Goal: Browse casually: Explore the website without a specific task or goal

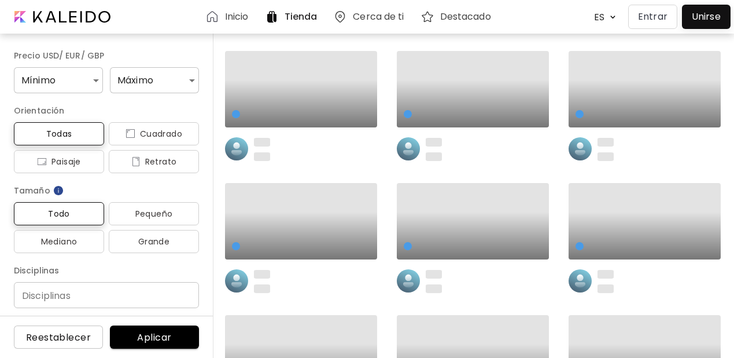
click at [649, 14] on p "Entrar" at bounding box center [653, 17] width 30 height 14
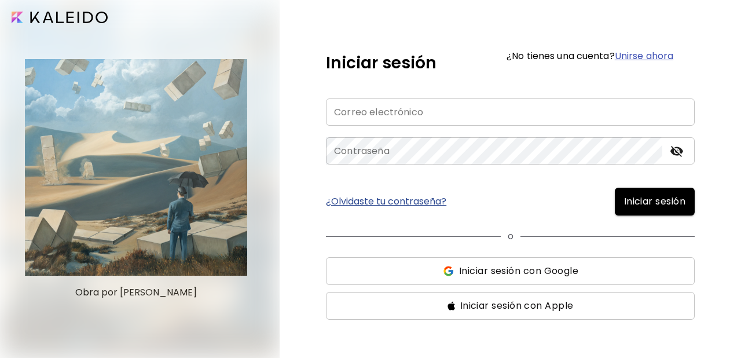
type input "**********"
click at [627, 207] on span "Iniciar sesión" at bounding box center [654, 201] width 61 height 14
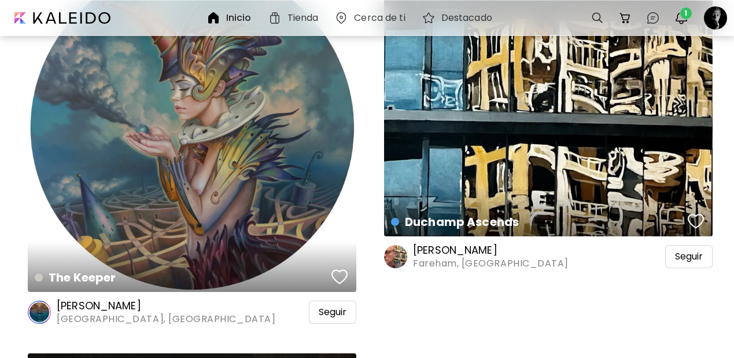
scroll to position [2398, 0]
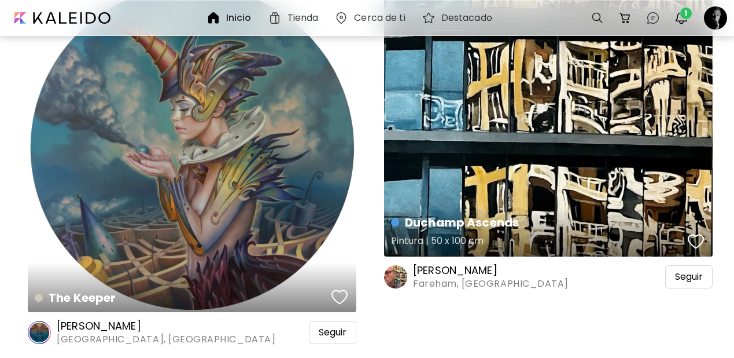
click at [697, 233] on div "button" at bounding box center [696, 241] width 16 height 17
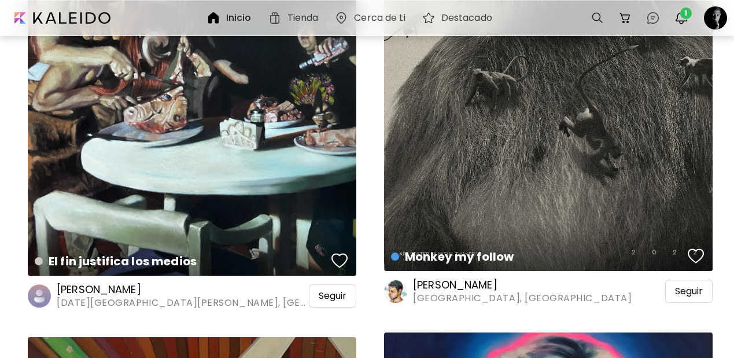
scroll to position [3798, 0]
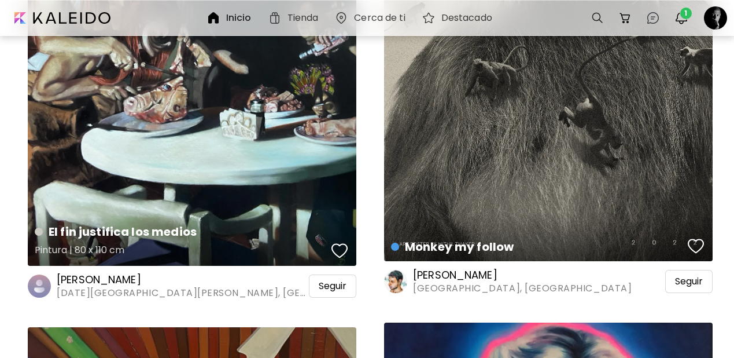
click at [340, 242] on div "button" at bounding box center [340, 250] width 16 height 17
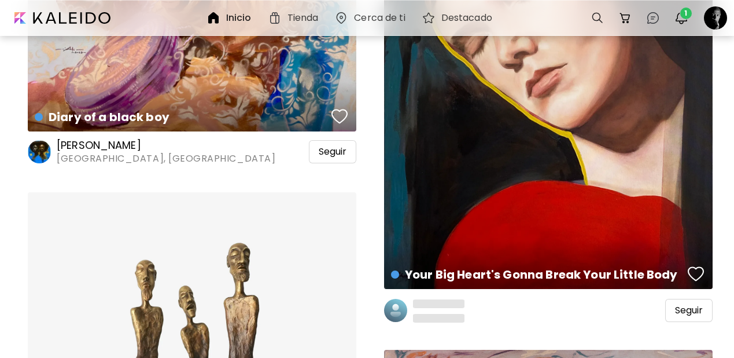
scroll to position [5350, 0]
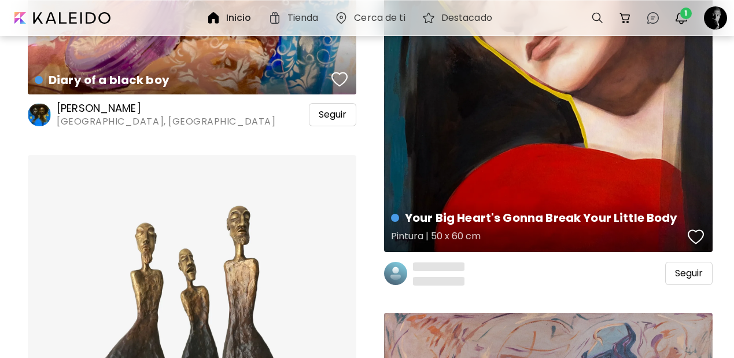
click at [703, 228] on div "button" at bounding box center [696, 236] width 16 height 17
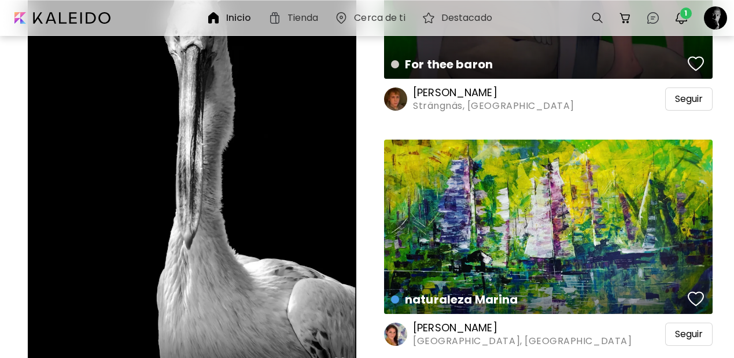
scroll to position [7276, 0]
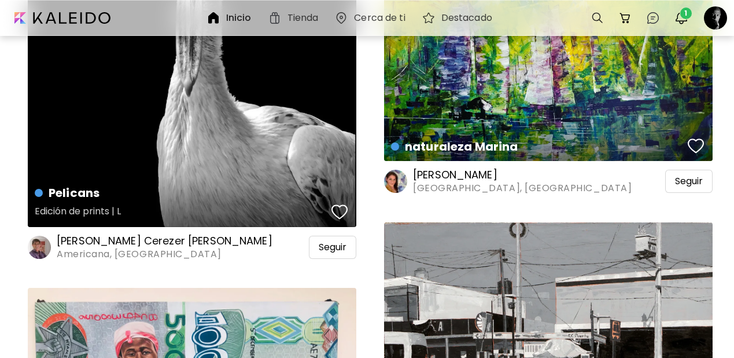
click at [340, 203] on div "button" at bounding box center [340, 211] width 16 height 17
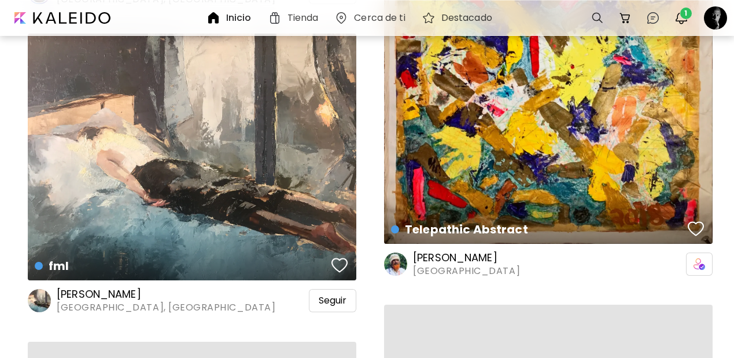
scroll to position [10902, 0]
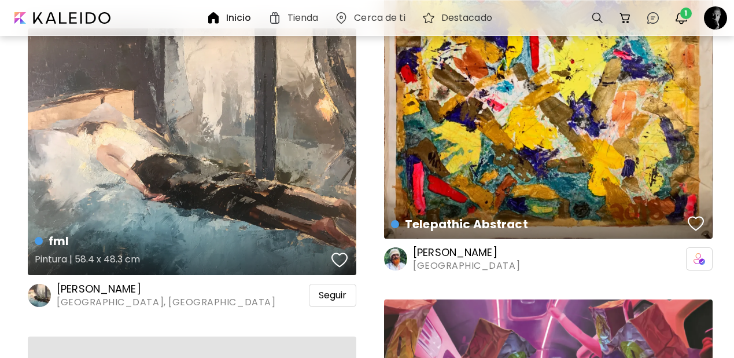
click at [338, 251] on div "button" at bounding box center [340, 259] width 16 height 17
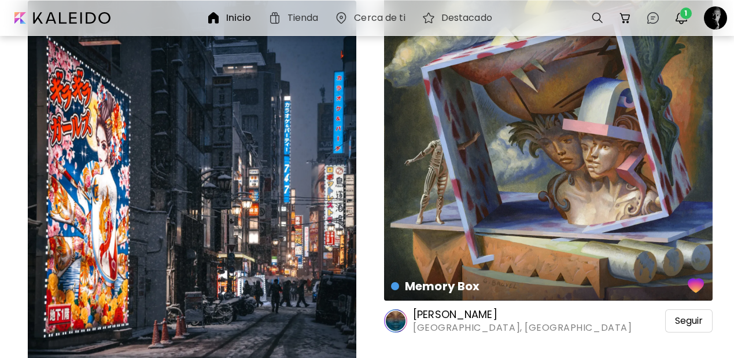
scroll to position [12838, 0]
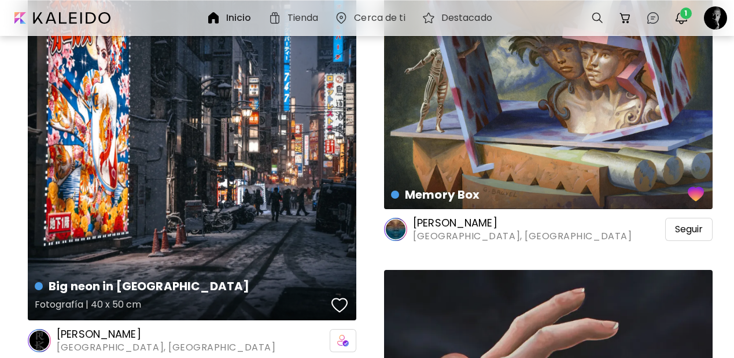
click at [336, 296] on div "button" at bounding box center [340, 304] width 16 height 17
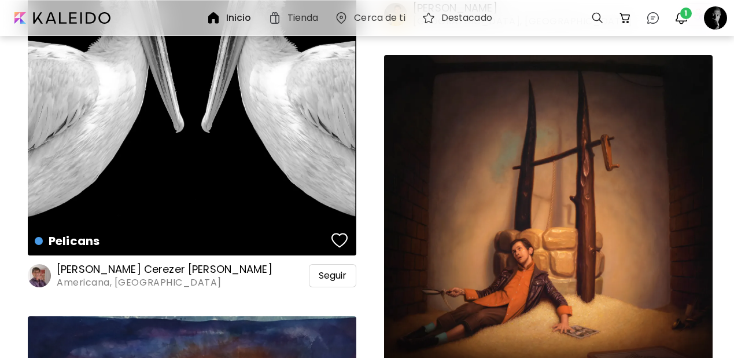
scroll to position [16778, 0]
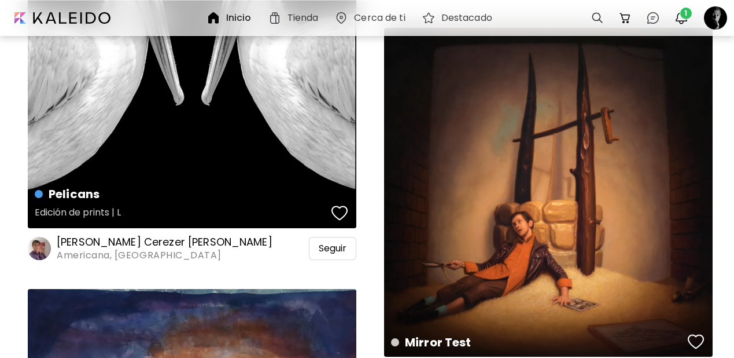
click at [337, 204] on div "button" at bounding box center [340, 212] width 16 height 17
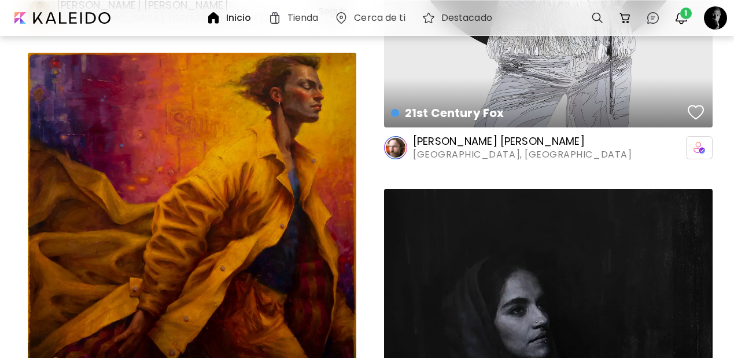
scroll to position [20184, 0]
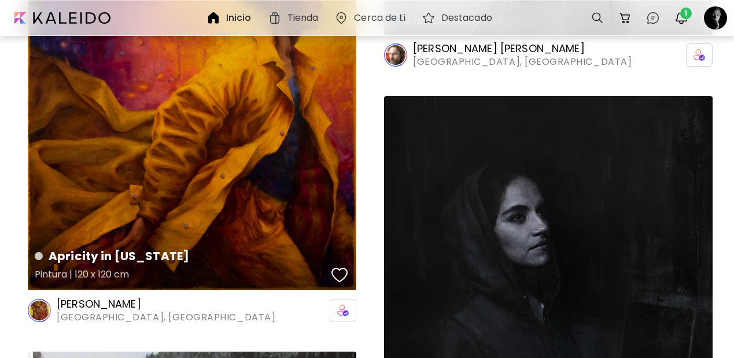
click at [337, 266] on div "button" at bounding box center [340, 274] width 16 height 17
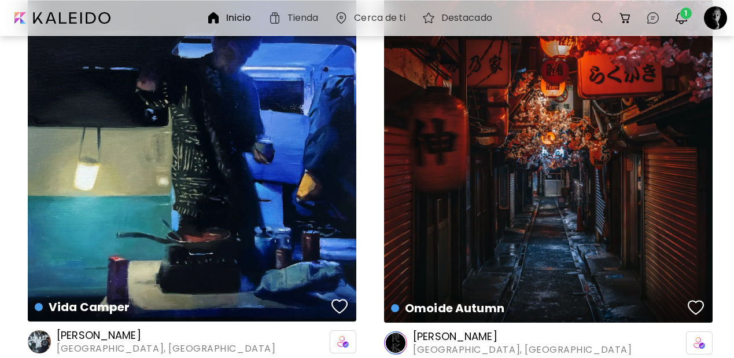
scroll to position [20866, 0]
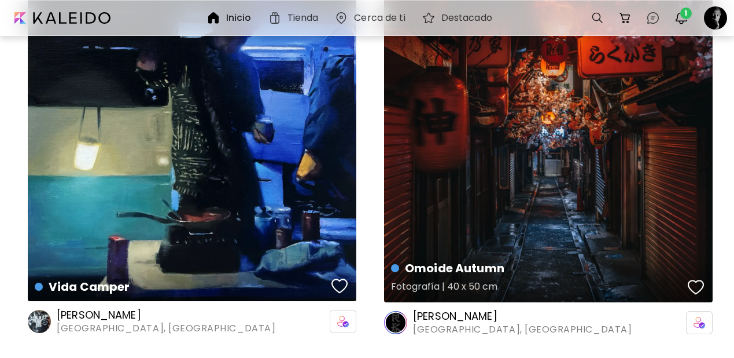
click at [693, 278] on div "button" at bounding box center [696, 286] width 16 height 17
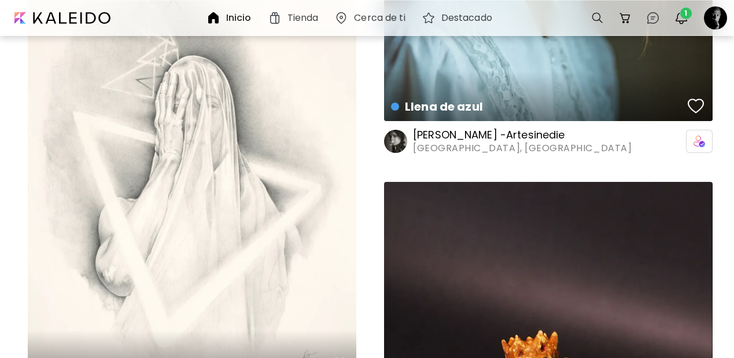
scroll to position [22092, 0]
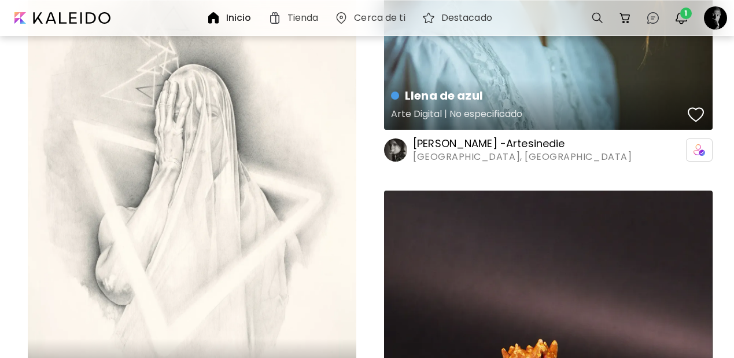
click at [693, 106] on div "button" at bounding box center [696, 114] width 16 height 17
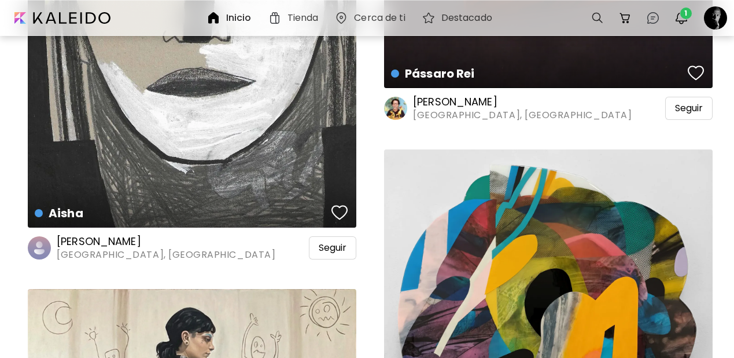
scroll to position [22819, 0]
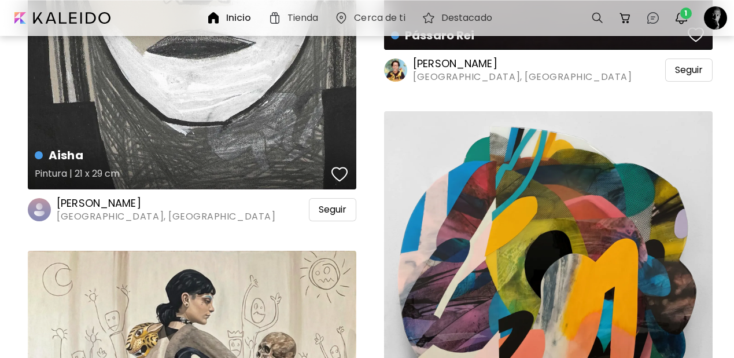
click at [341, 166] on div "button" at bounding box center [340, 174] width 16 height 17
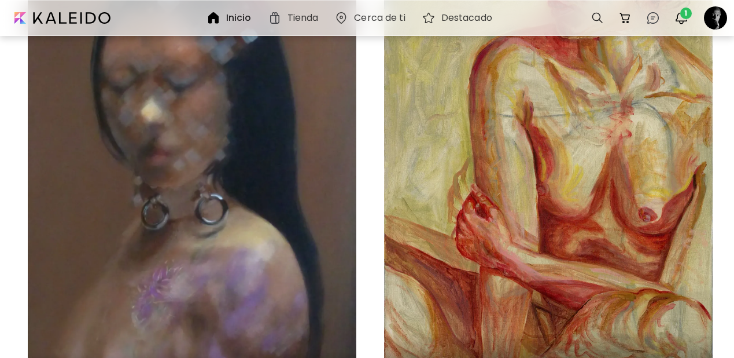
scroll to position [24430, 0]
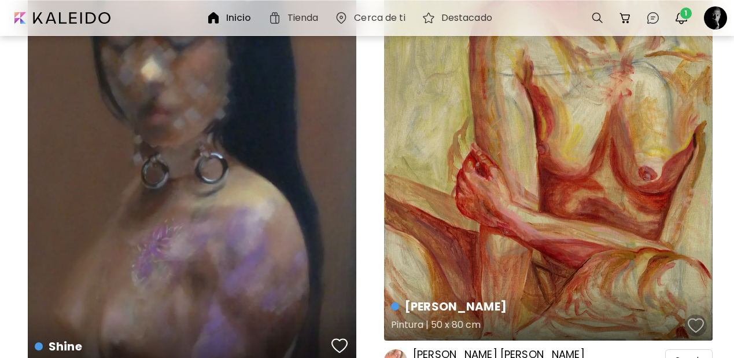
drag, startPoint x: 699, startPoint y: 292, endPoint x: 706, endPoint y: 256, distance: 36.5
click at [699, 317] on div "button" at bounding box center [696, 325] width 16 height 17
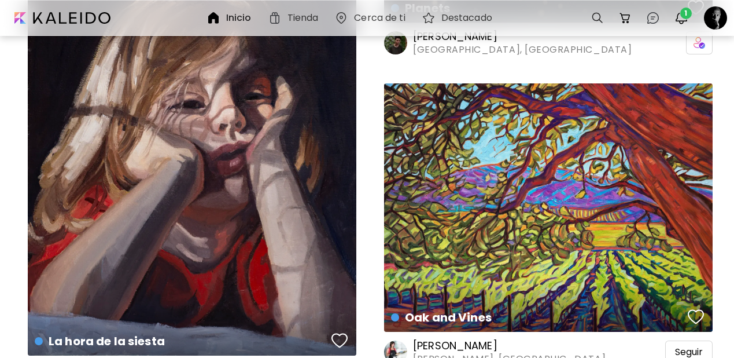
scroll to position [26865, 0]
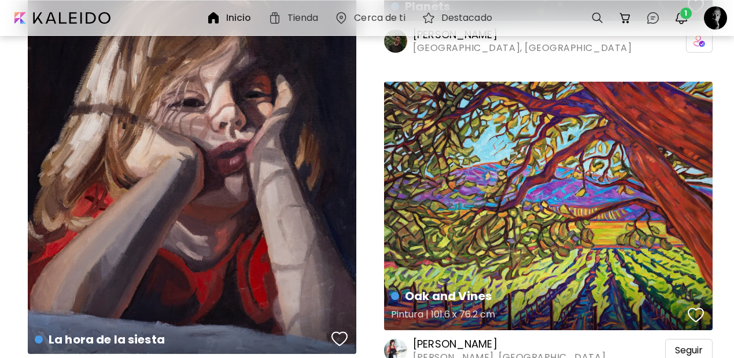
click at [696, 306] on div "button" at bounding box center [696, 314] width 16 height 17
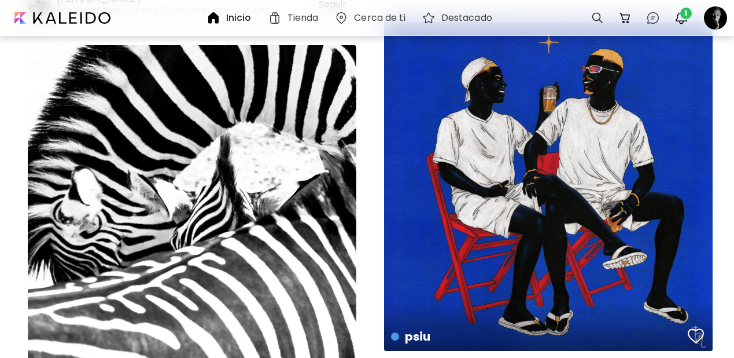
scroll to position [27258, 0]
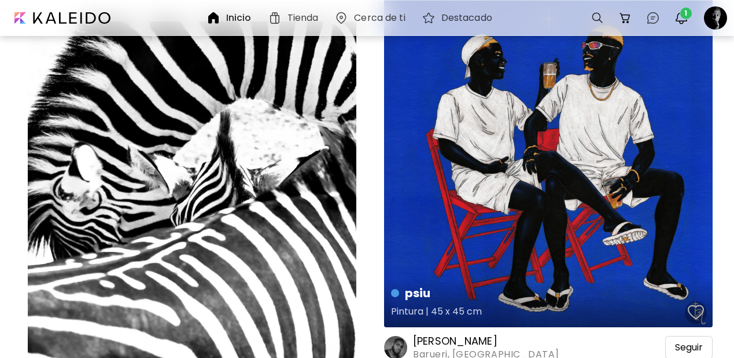
click at [694, 303] on div "button" at bounding box center [696, 311] width 16 height 17
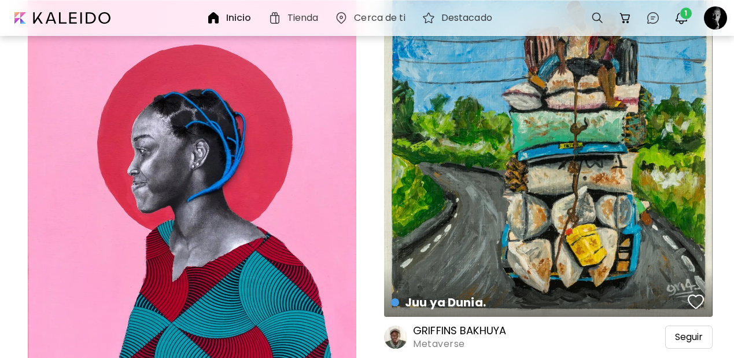
scroll to position [29685, 0]
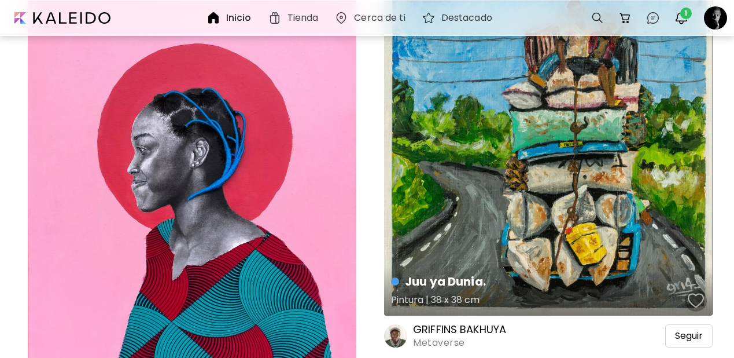
click at [695, 292] on div "button" at bounding box center [696, 300] width 16 height 17
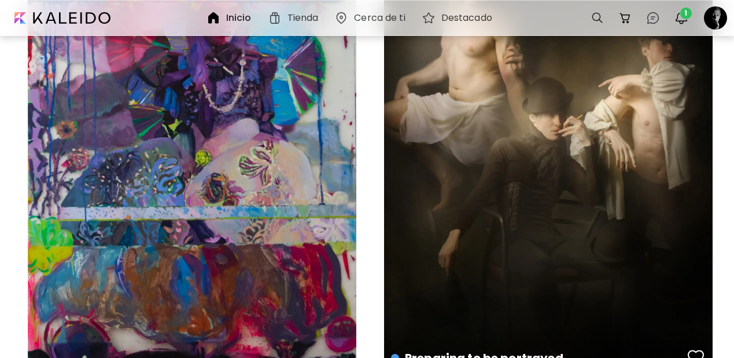
scroll to position [31795, 0]
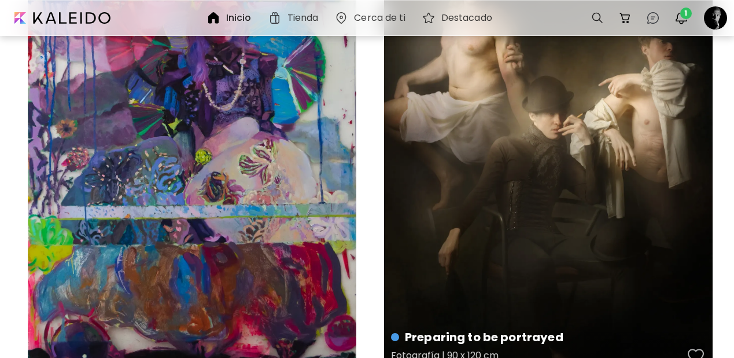
click at [691, 347] on div "button" at bounding box center [696, 355] width 16 height 17
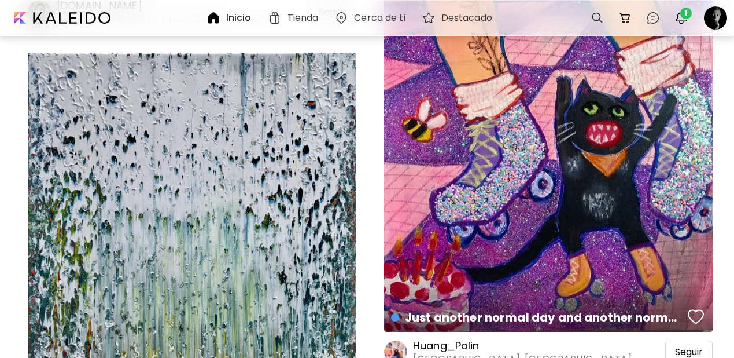
scroll to position [34594, 0]
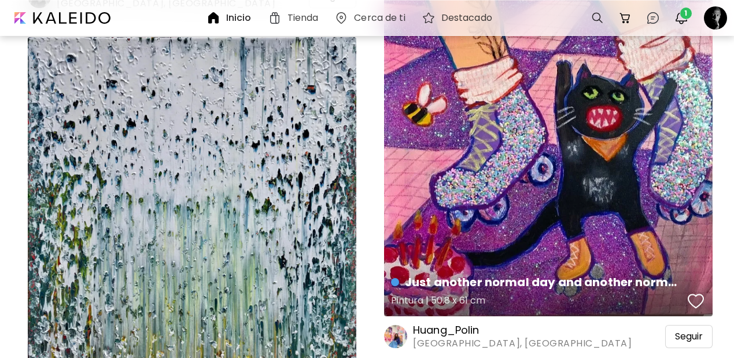
click at [694, 292] on div "button" at bounding box center [696, 300] width 16 height 17
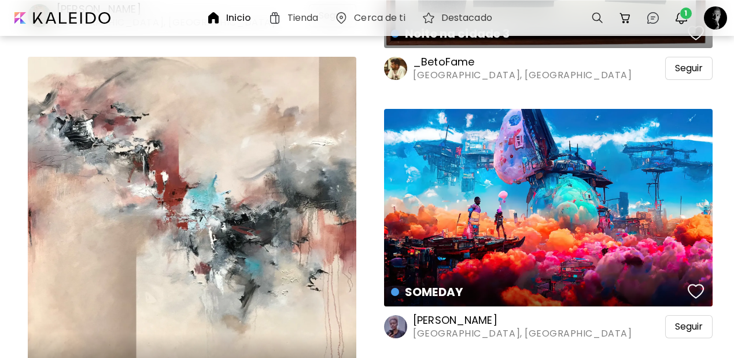
scroll to position [40630, 0]
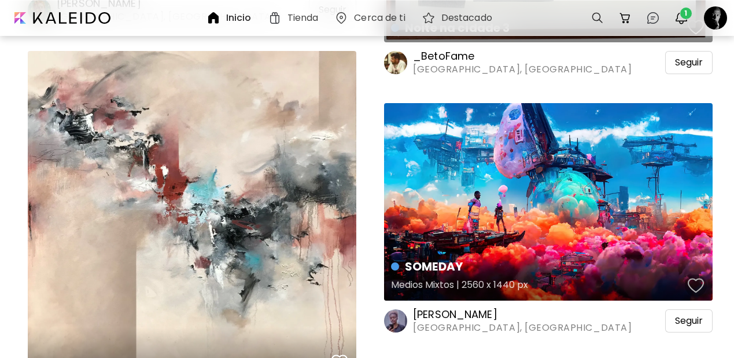
click at [697, 277] on div "button" at bounding box center [696, 285] width 16 height 17
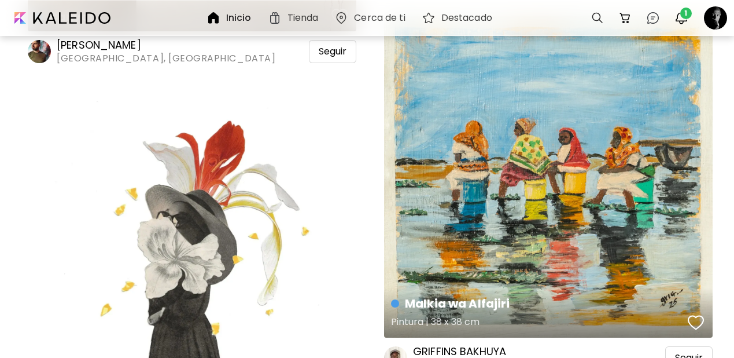
scroll to position [40971, 0]
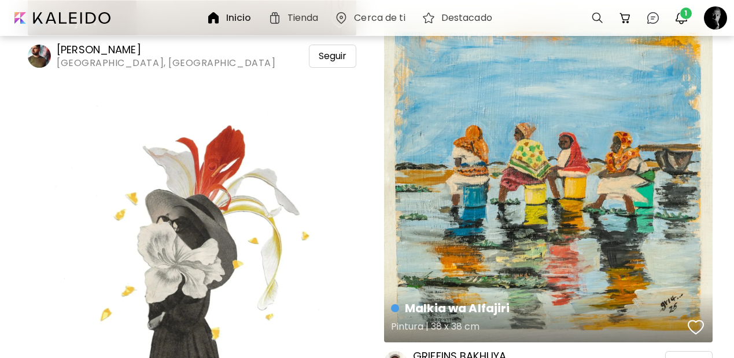
click at [696, 318] on div "button" at bounding box center [696, 326] width 16 height 17
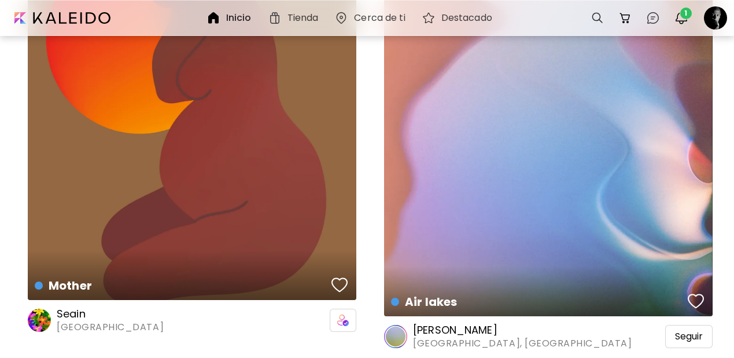
scroll to position [41536, 0]
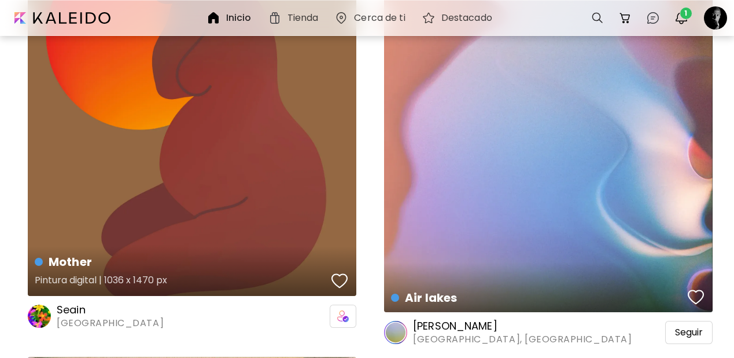
click at [340, 272] on div "button" at bounding box center [340, 280] width 16 height 17
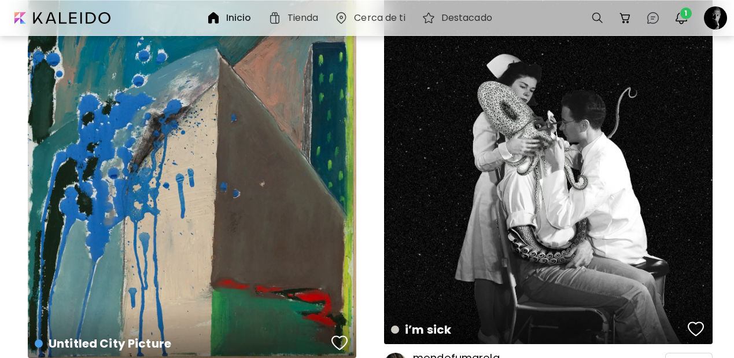
scroll to position [41957, 0]
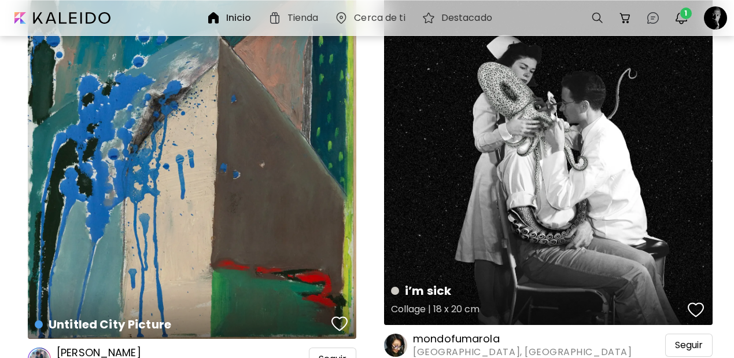
click at [693, 301] on div "button" at bounding box center [696, 309] width 16 height 17
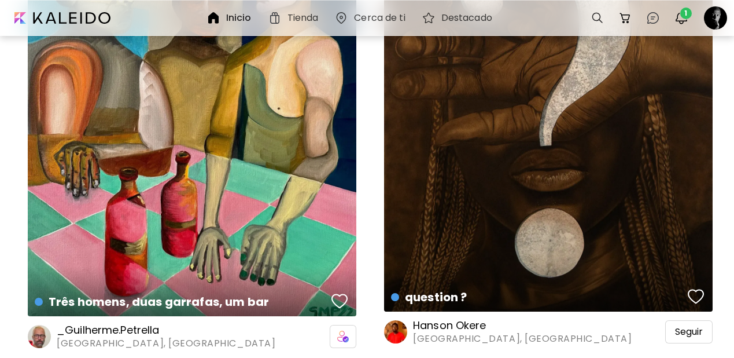
scroll to position [42457, 0]
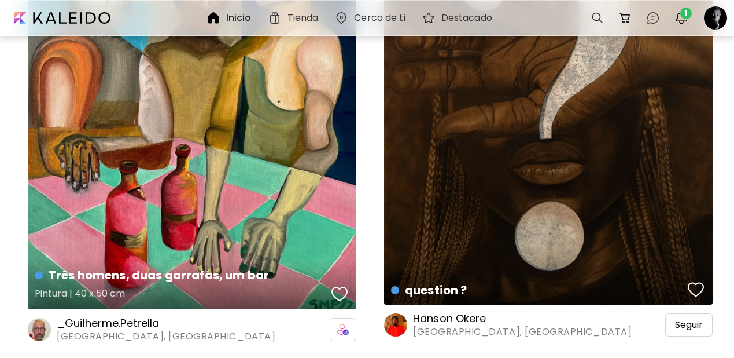
click at [338, 285] on div "button" at bounding box center [340, 293] width 16 height 17
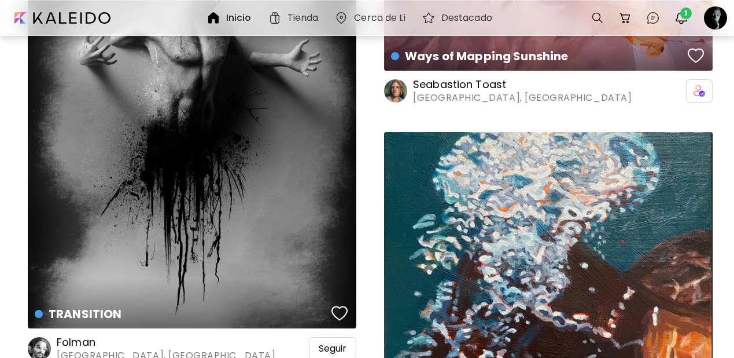
scroll to position [49924, 0]
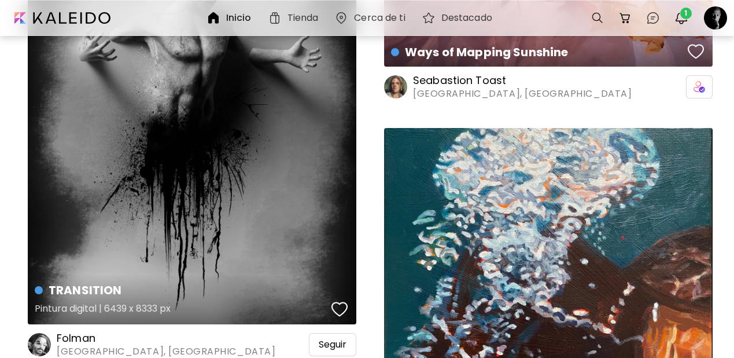
click at [340, 300] on div "button" at bounding box center [340, 308] width 16 height 17
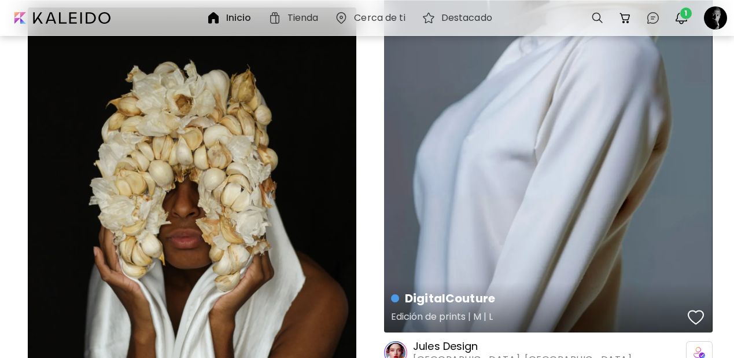
scroll to position [50800, 0]
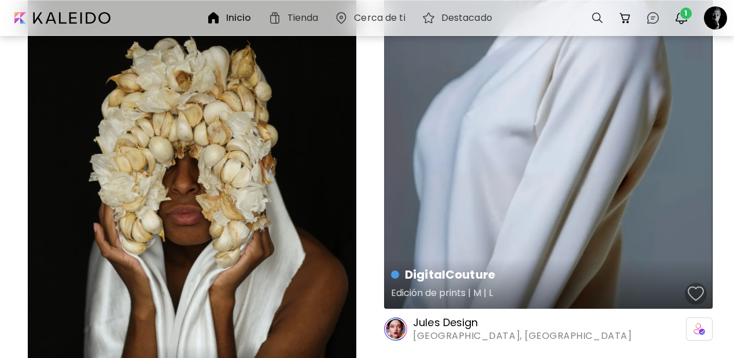
click at [696, 285] on div "button" at bounding box center [696, 293] width 16 height 17
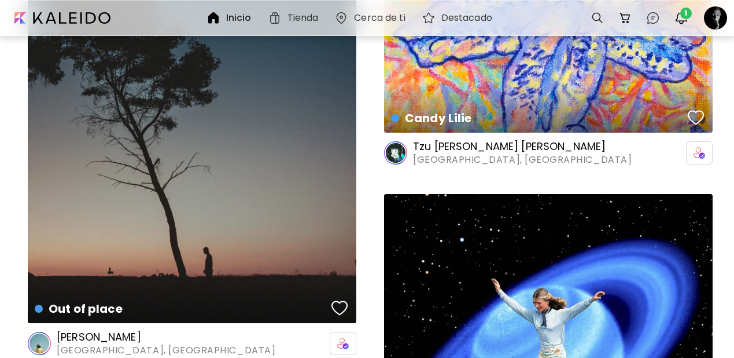
scroll to position [51835, 0]
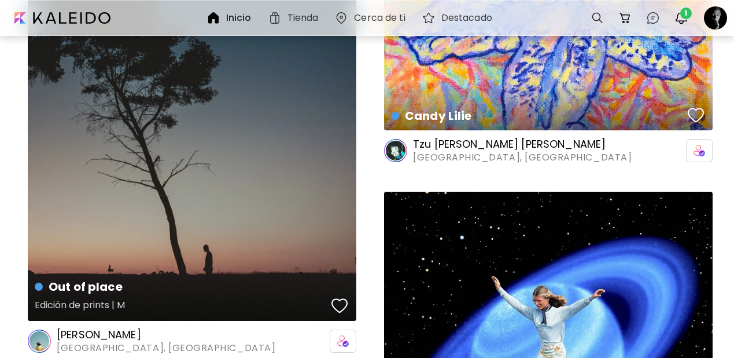
click at [343, 297] on div "button" at bounding box center [340, 305] width 16 height 17
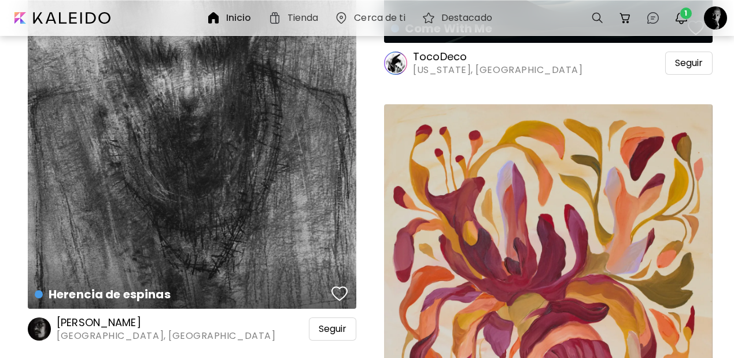
scroll to position [53863, 0]
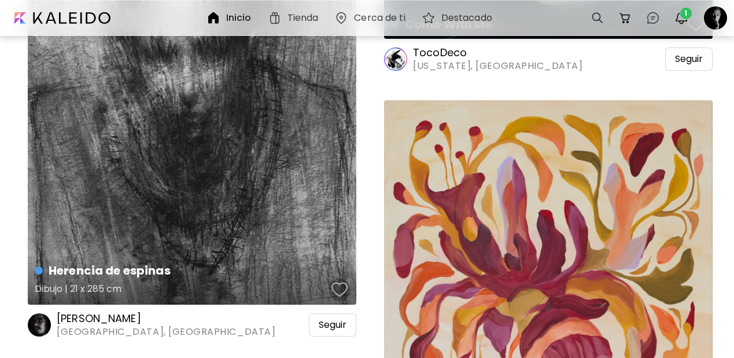
click at [339, 281] on div "button" at bounding box center [340, 289] width 16 height 17
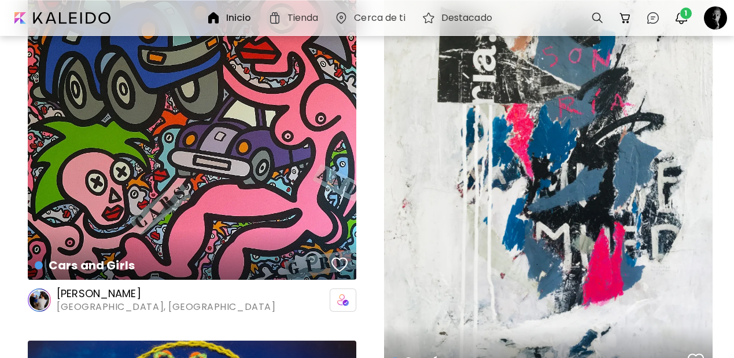
scroll to position [62652, 0]
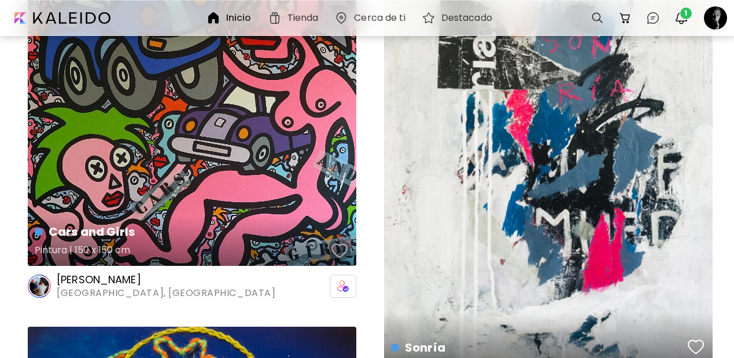
click at [334, 242] on div "button" at bounding box center [340, 250] width 16 height 17
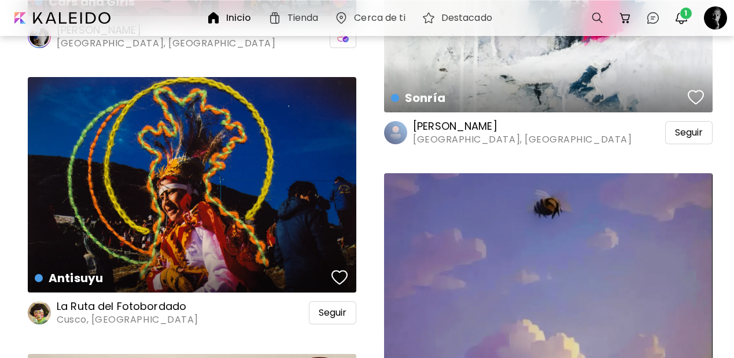
scroll to position [62904, 0]
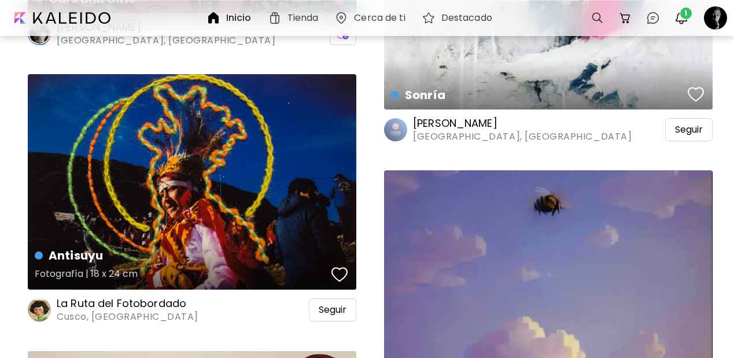
click at [342, 266] on div "button" at bounding box center [340, 274] width 16 height 17
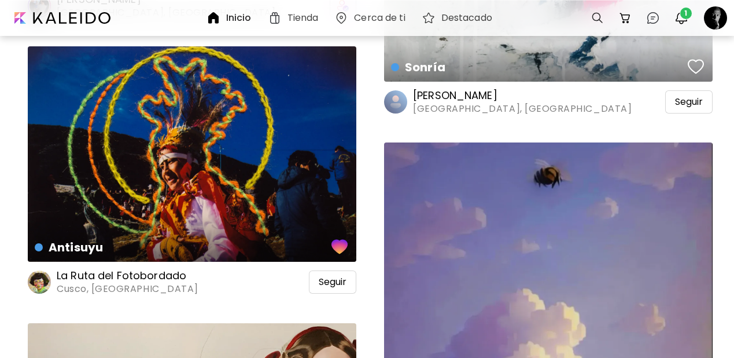
scroll to position [62896, 0]
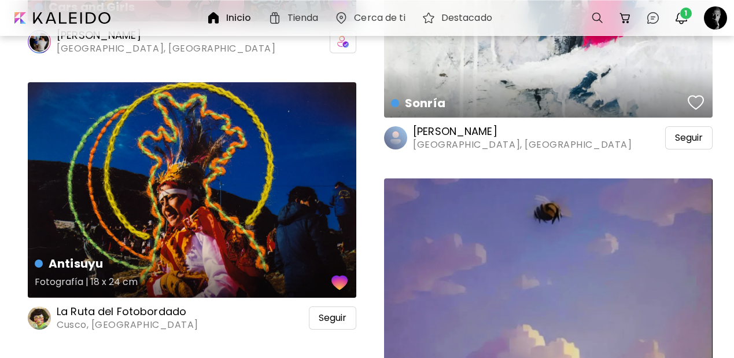
click at [340, 272] on div "button" at bounding box center [340, 282] width 20 height 21
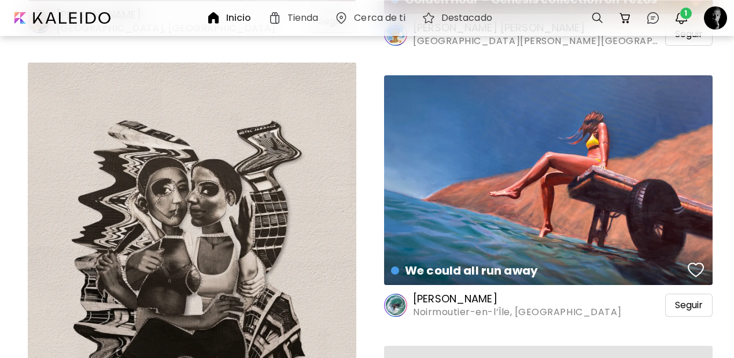
scroll to position [63589, 0]
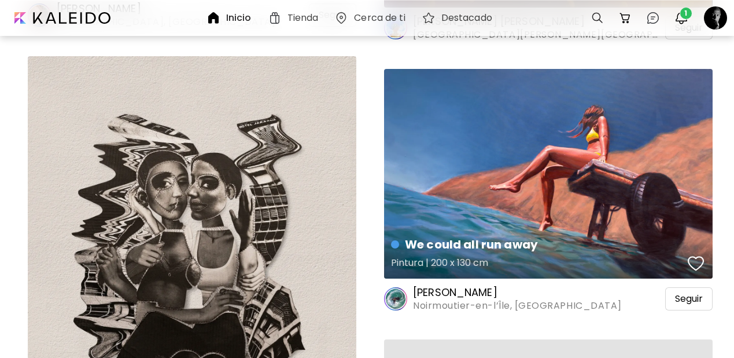
click at [694, 255] on div "button" at bounding box center [696, 263] width 16 height 17
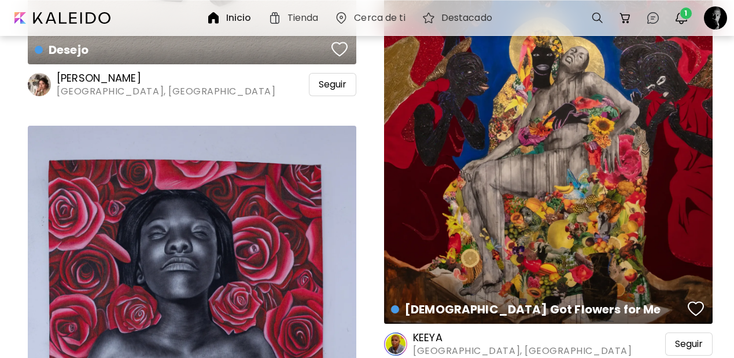
scroll to position [64017, 0]
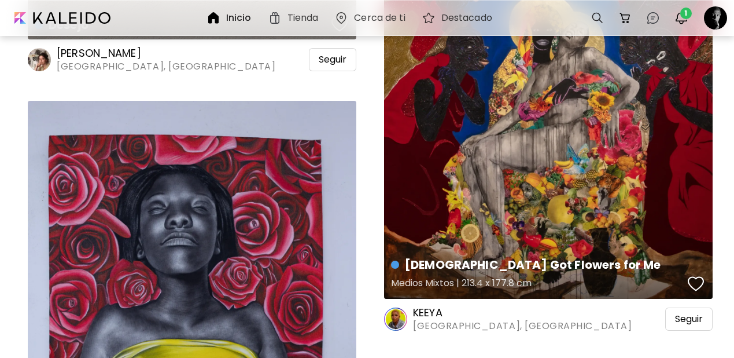
click at [693, 275] on div "button" at bounding box center [696, 283] width 16 height 17
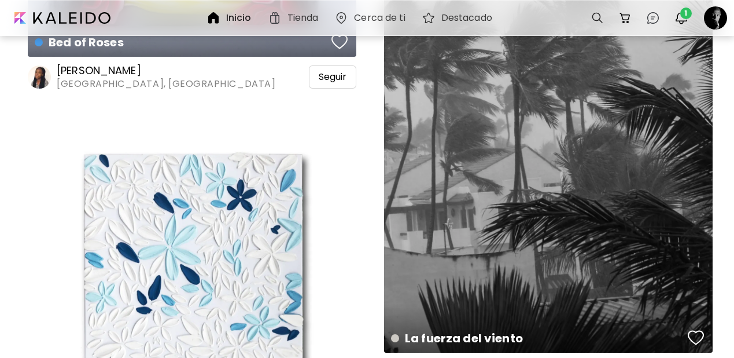
scroll to position [64490, 0]
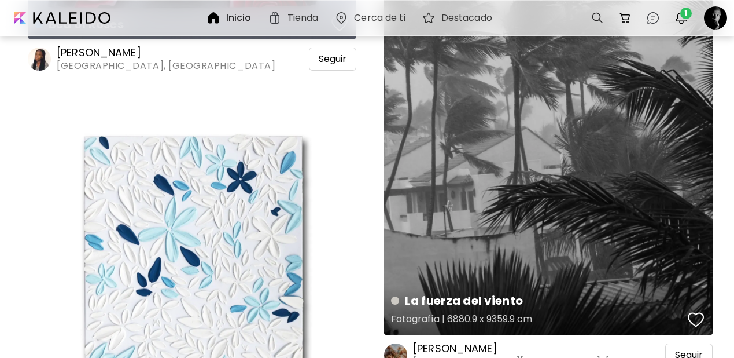
click at [695, 311] on div "button" at bounding box center [696, 319] width 16 height 17
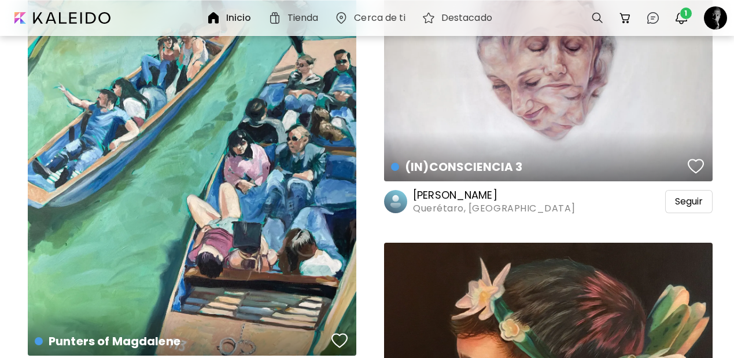
scroll to position [68318, 0]
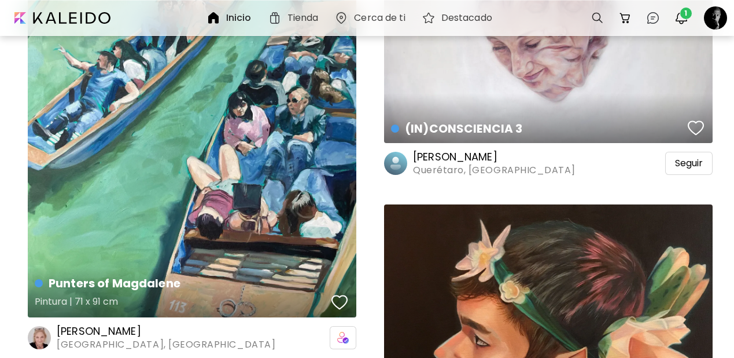
click at [340, 293] on div "button" at bounding box center [340, 301] width 16 height 17
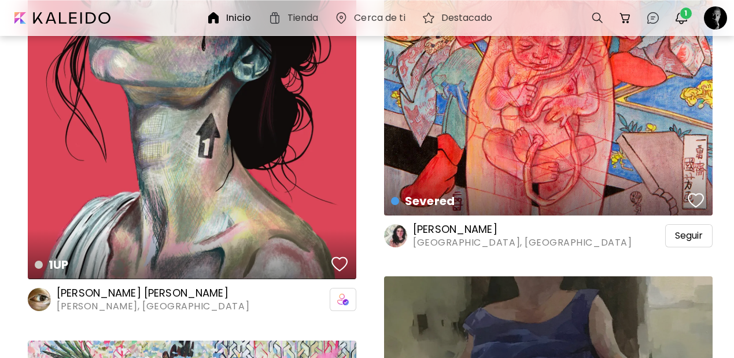
scroll to position [73161, 0]
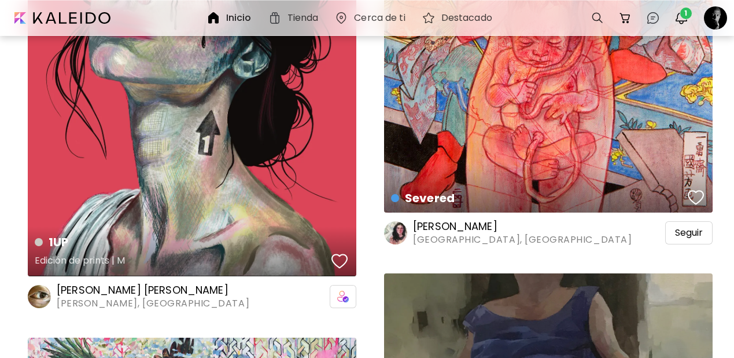
click at [343, 252] on div "button" at bounding box center [340, 260] width 16 height 17
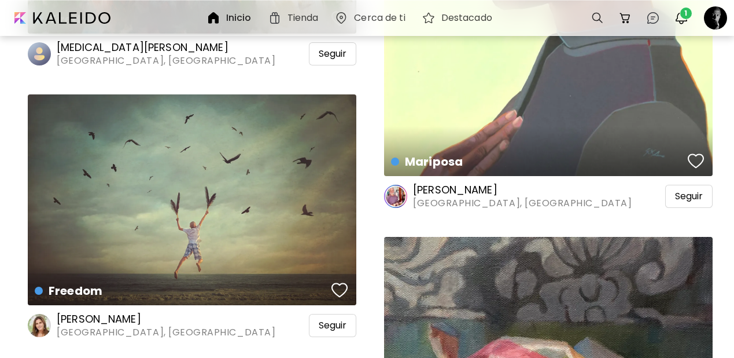
scroll to position [76975, 0]
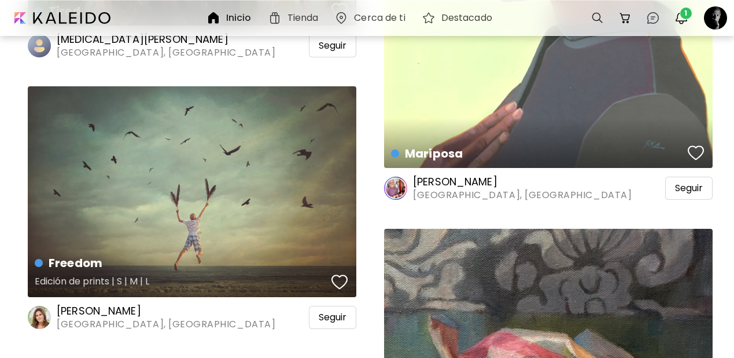
click at [337, 273] on div "button" at bounding box center [340, 281] width 16 height 17
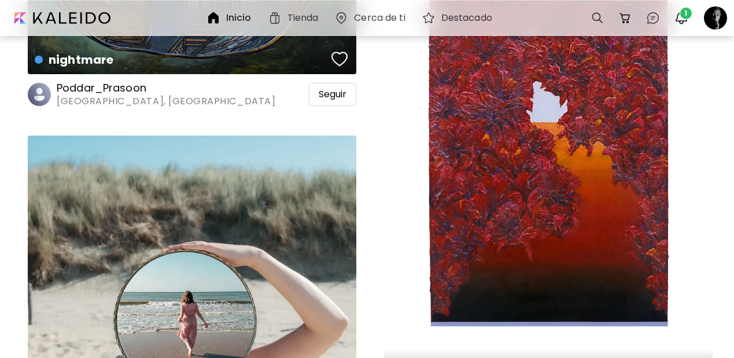
scroll to position [79520, 1]
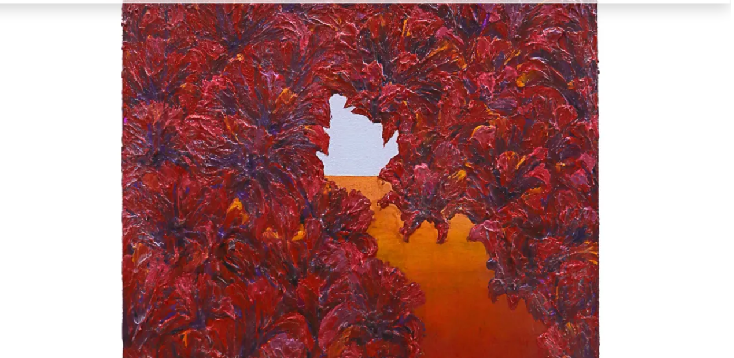
click at [701, 90] on div "Sparkle, Sparkle Pintura | 61 x 91.4 cm" at bounding box center [548, 151] width 329 height 494
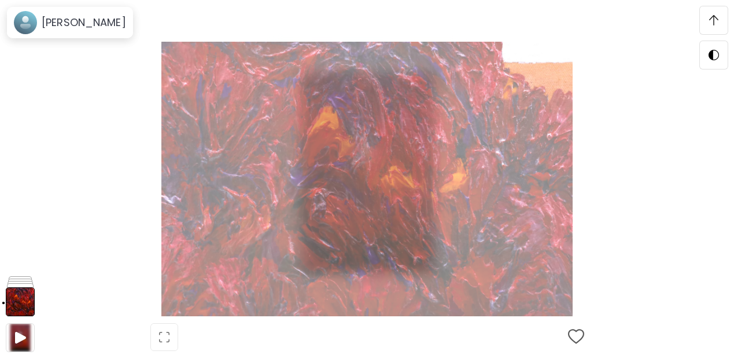
scroll to position [967, 0]
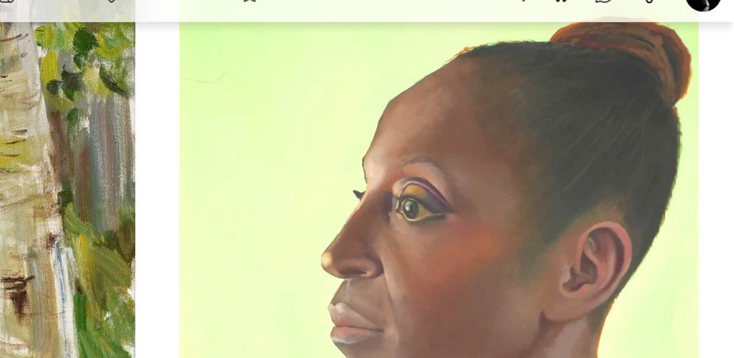
scroll to position [76704, 2]
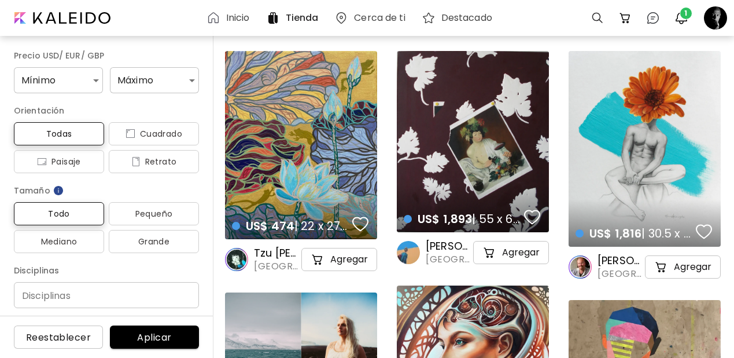
click at [240, 20] on h6 "Inicio" at bounding box center [238, 17] width 24 height 9
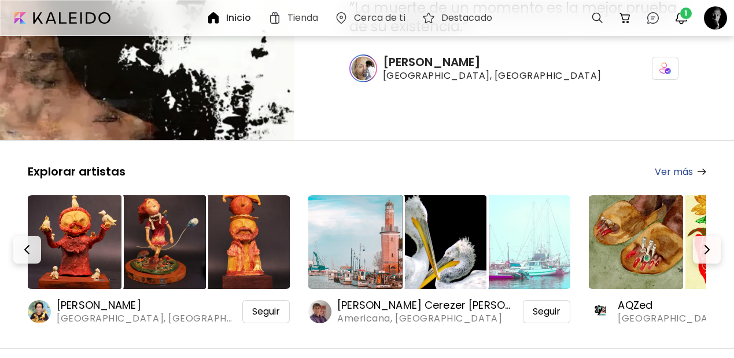
scroll to position [139, 0]
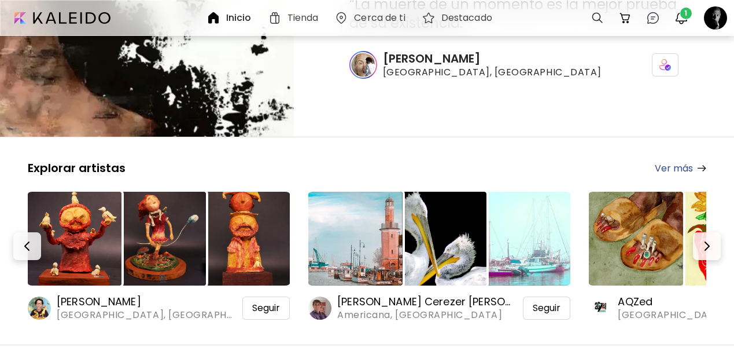
click at [98, 211] on img at bounding box center [75, 239] width 94 height 94
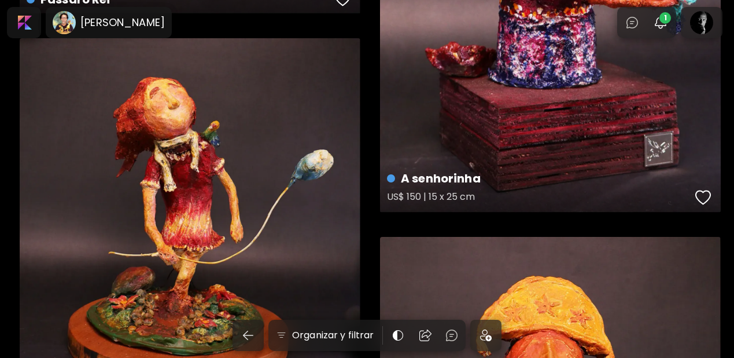
scroll to position [653, 0]
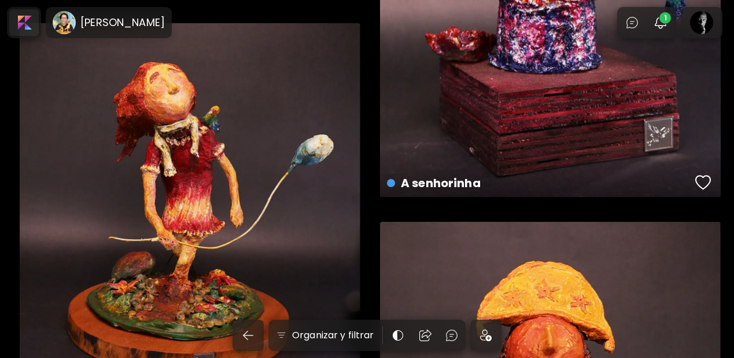
click at [19, 19] on div at bounding box center [24, 22] width 30 height 27
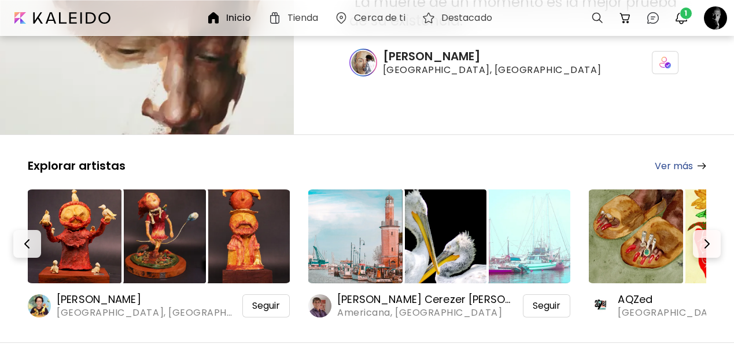
scroll to position [142, 0]
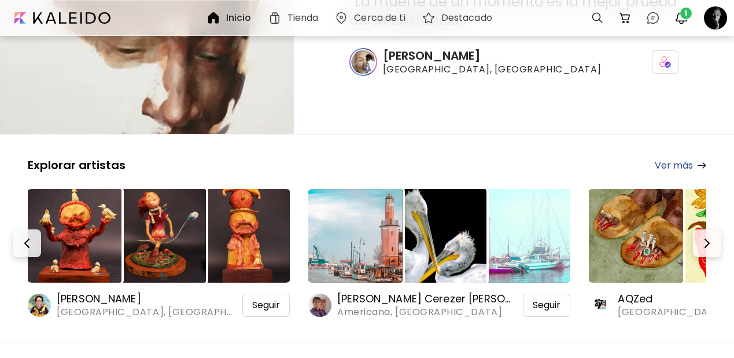
click at [387, 193] on img at bounding box center [355, 236] width 94 height 94
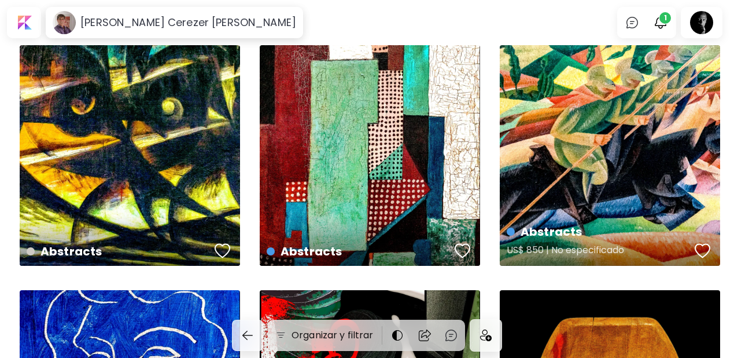
click at [593, 148] on div "Abstracts US$ 850 | No especificado" at bounding box center [610, 155] width 220 height 220
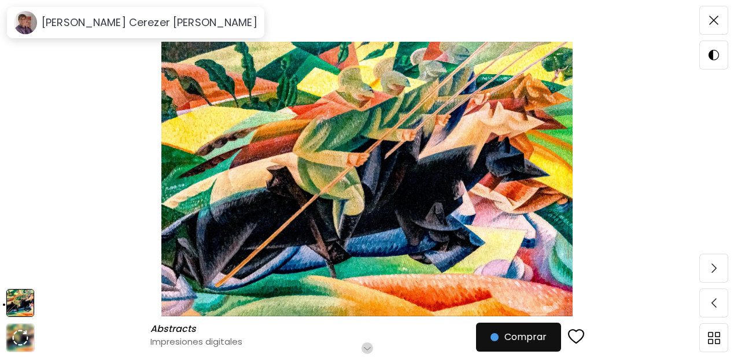
click at [583, 335] on div "button" at bounding box center [576, 336] width 16 height 17
click at [714, 27] on span at bounding box center [714, 20] width 24 height 24
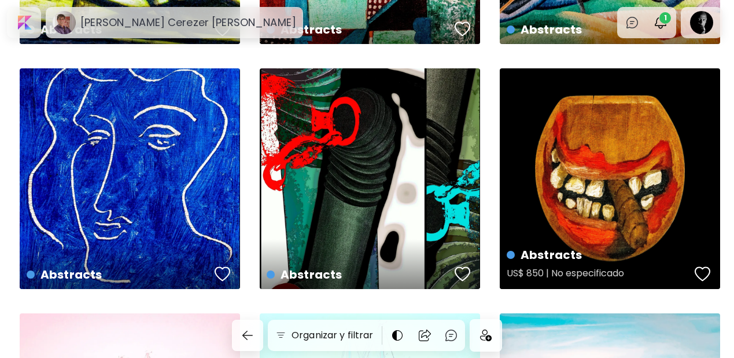
scroll to position [230, 0]
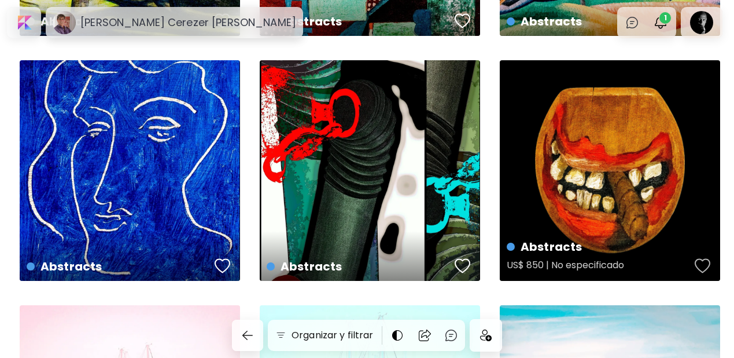
click at [699, 263] on div "button" at bounding box center [703, 265] width 16 height 17
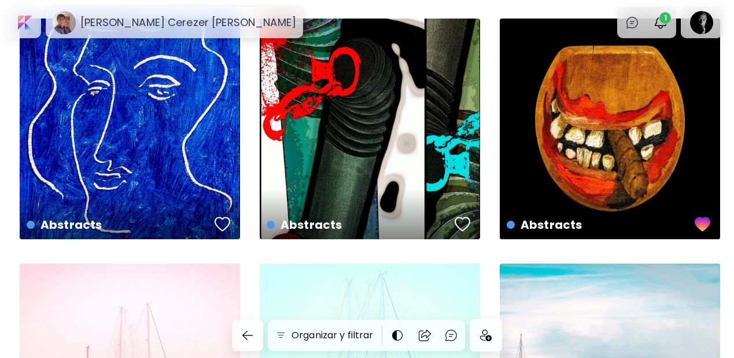
scroll to position [273, 0]
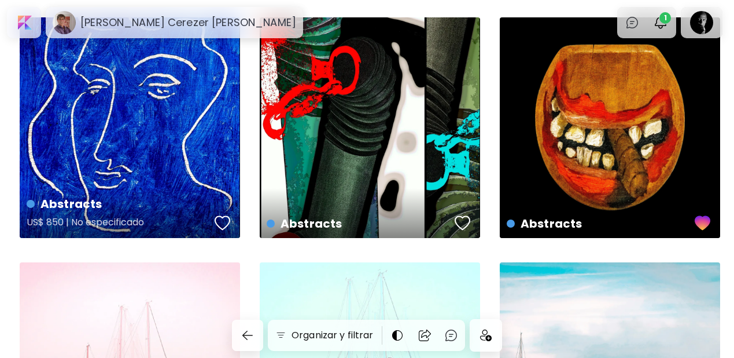
click at [223, 221] on div "button" at bounding box center [223, 222] width 16 height 17
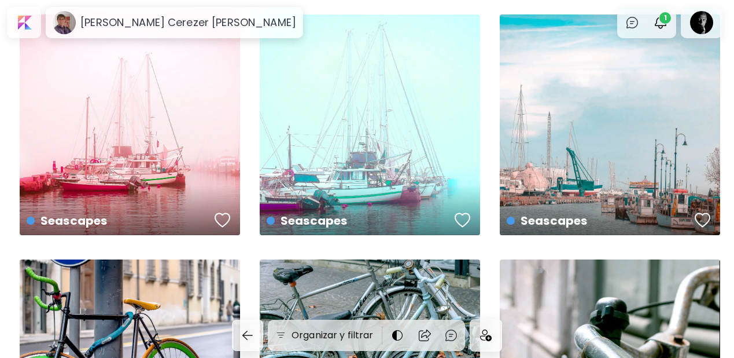
scroll to position [529, 0]
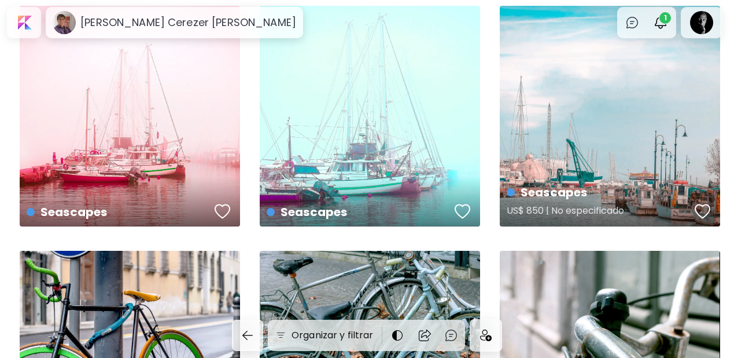
click at [698, 212] on div "button" at bounding box center [703, 211] width 16 height 17
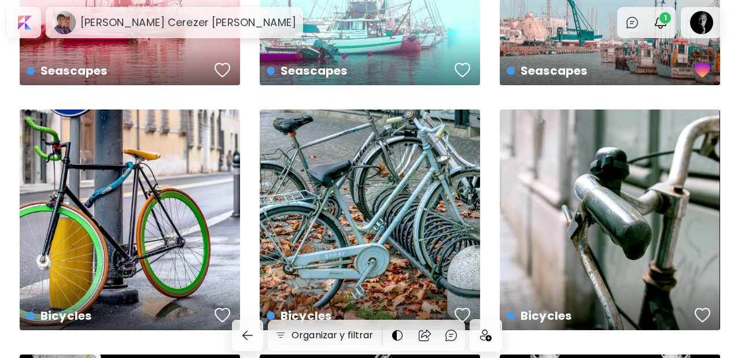
scroll to position [677, 0]
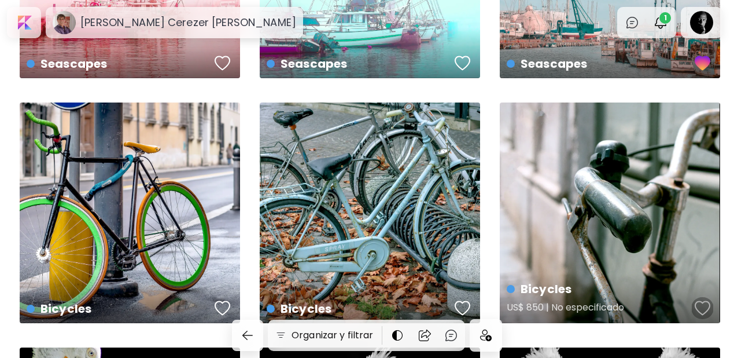
click at [703, 308] on div "button" at bounding box center [703, 307] width 16 height 17
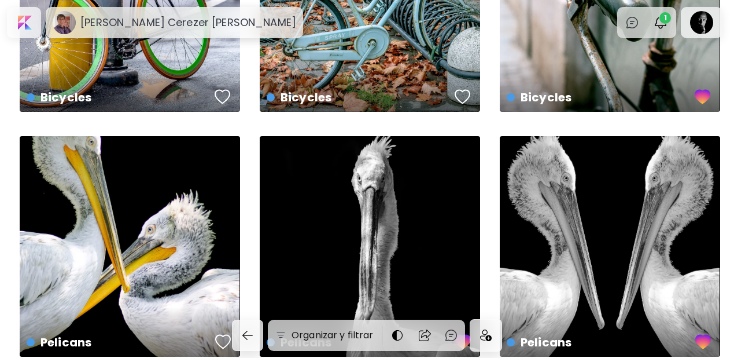
scroll to position [972, 0]
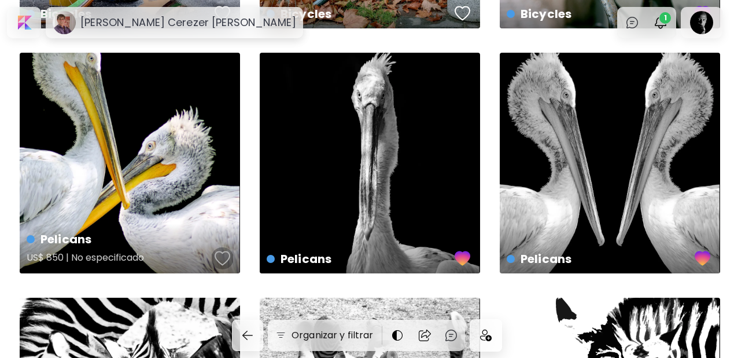
click at [222, 260] on div "button" at bounding box center [223, 257] width 16 height 17
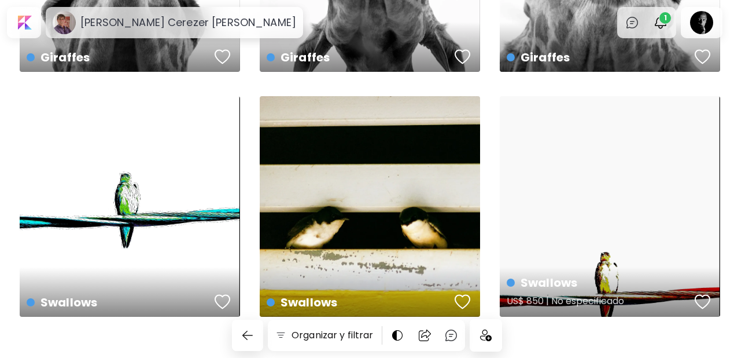
scroll to position [1685, 0]
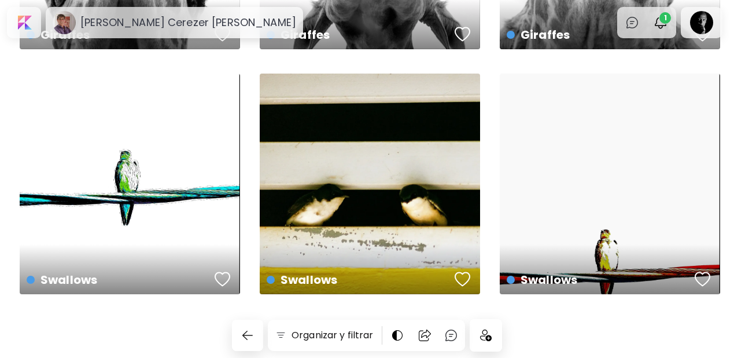
click at [486, 333] on img at bounding box center [486, 335] width 12 height 12
click at [17, 19] on div at bounding box center [24, 22] width 30 height 27
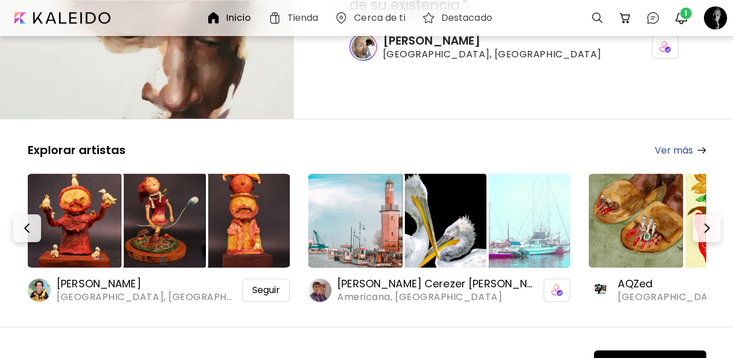
scroll to position [156, 0]
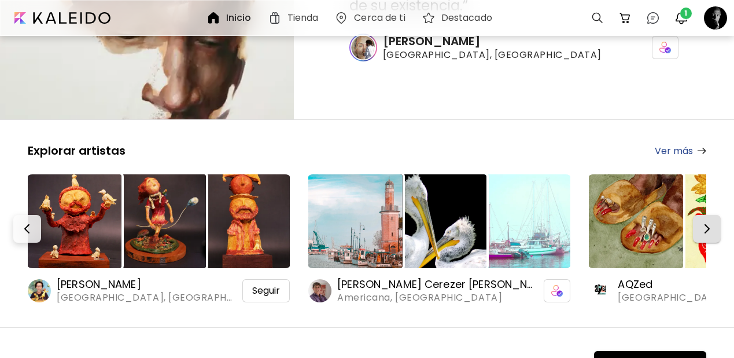
click at [714, 222] on img "button" at bounding box center [707, 229] width 14 height 14
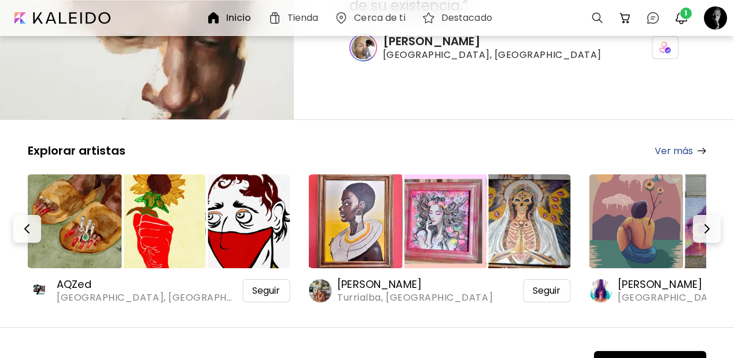
click at [89, 197] on img at bounding box center [75, 221] width 94 height 94
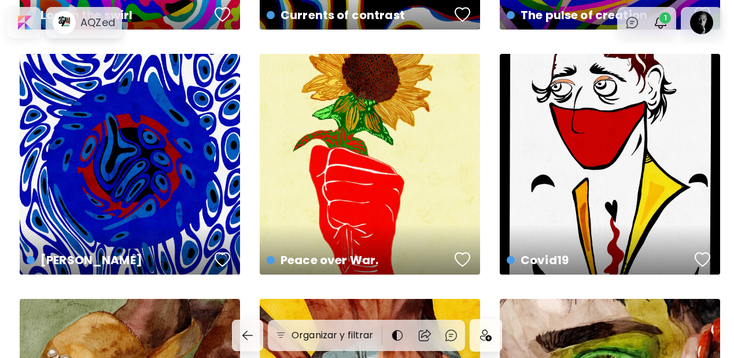
scroll to position [227, 0]
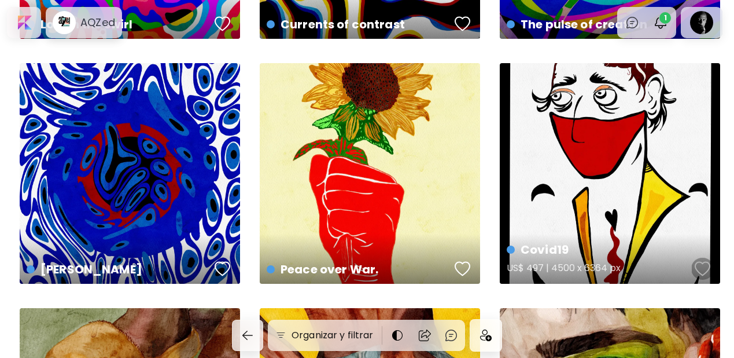
click at [703, 270] on div "button" at bounding box center [703, 268] width 16 height 17
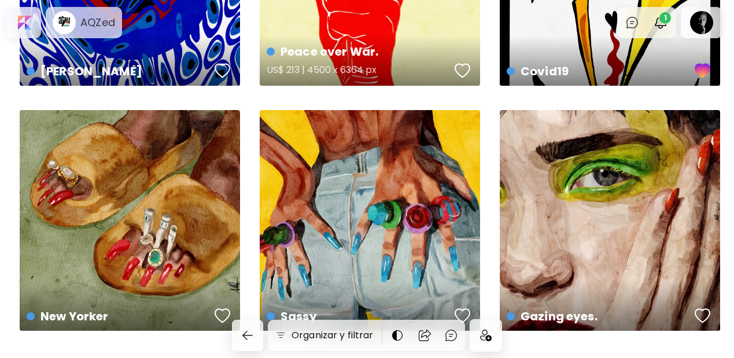
scroll to position [461, 0]
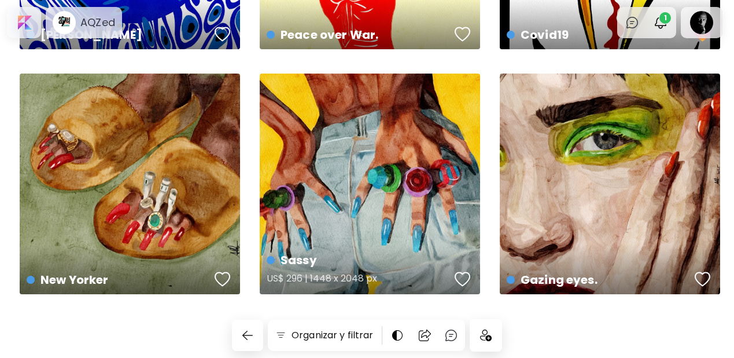
click at [464, 279] on div "button" at bounding box center [463, 278] width 16 height 17
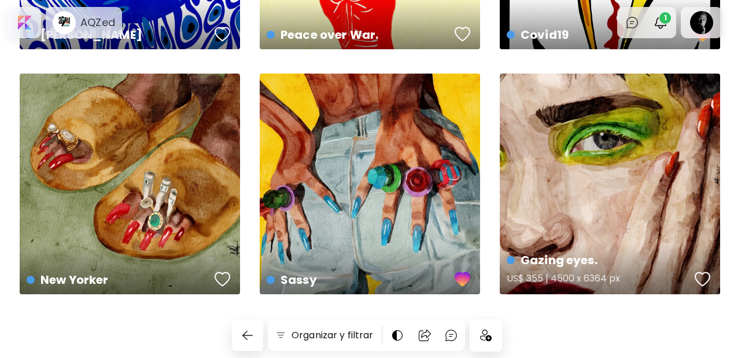
click at [703, 275] on div "button" at bounding box center [703, 278] width 16 height 17
click at [489, 344] on div at bounding box center [485, 334] width 31 height 31
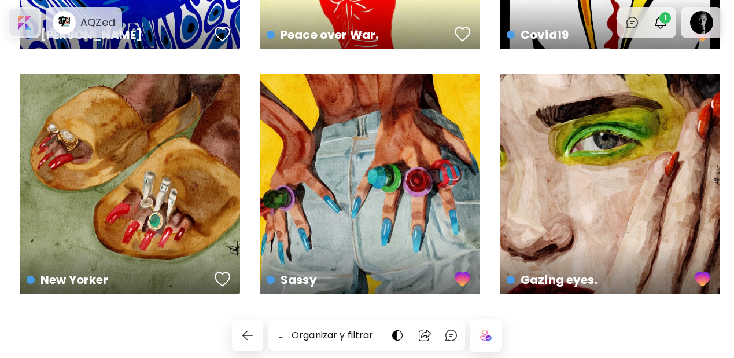
click at [20, 21] on div at bounding box center [24, 22] width 30 height 27
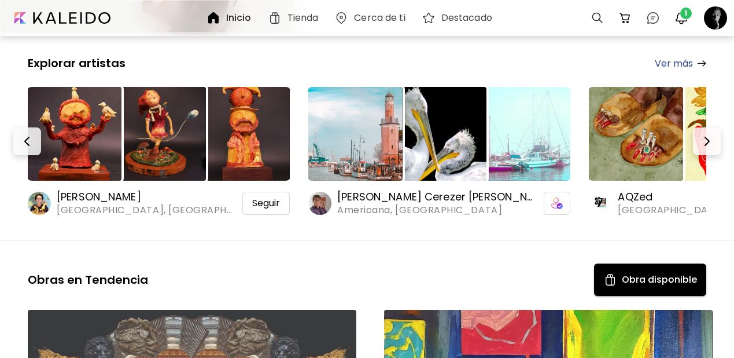
scroll to position [245, 0]
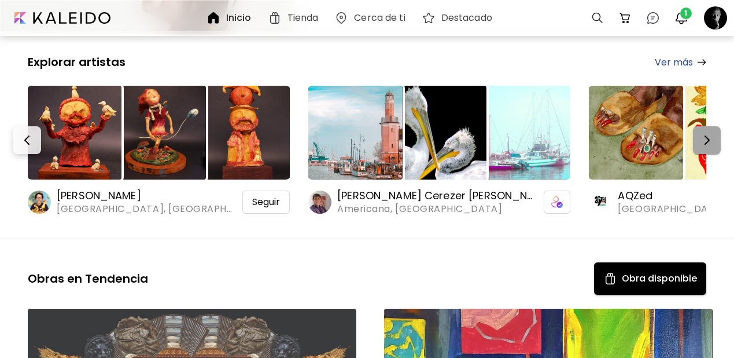
click at [710, 133] on img "button" at bounding box center [707, 140] width 14 height 14
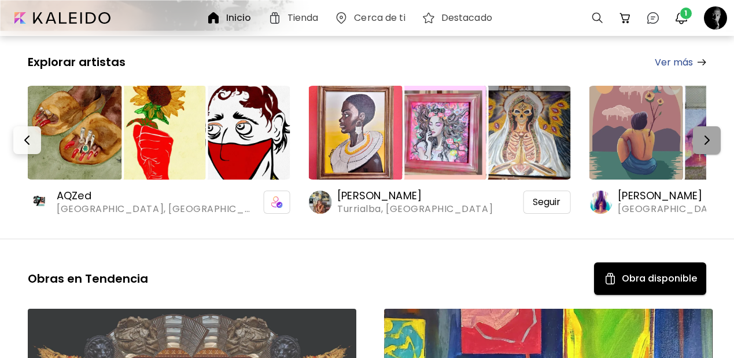
click at [710, 133] on img "button" at bounding box center [707, 140] width 14 height 14
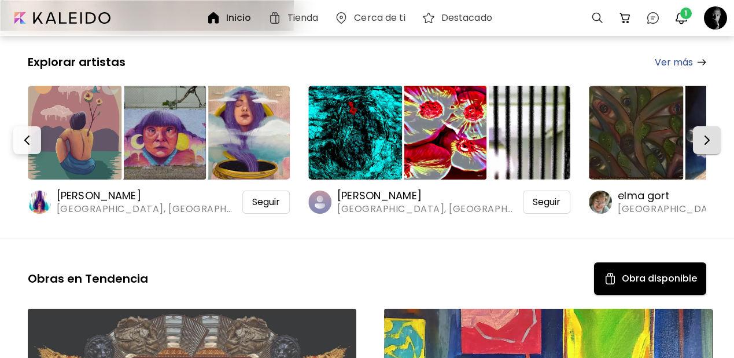
click at [710, 133] on img "button" at bounding box center [707, 140] width 14 height 14
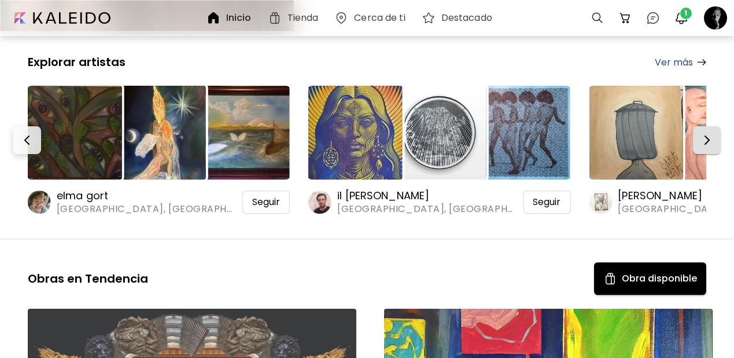
click at [710, 133] on img "button" at bounding box center [707, 140] width 14 height 14
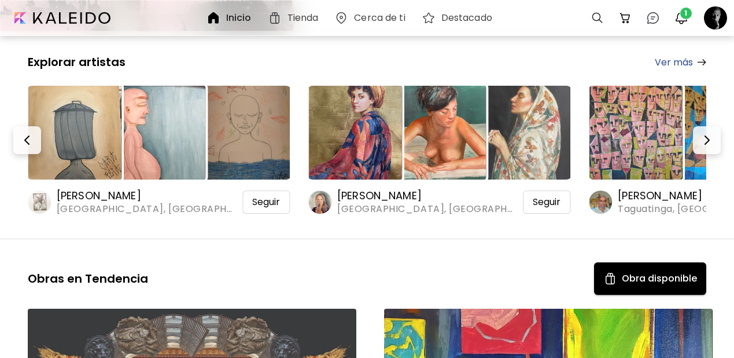
click at [79, 106] on img at bounding box center [75, 133] width 94 height 94
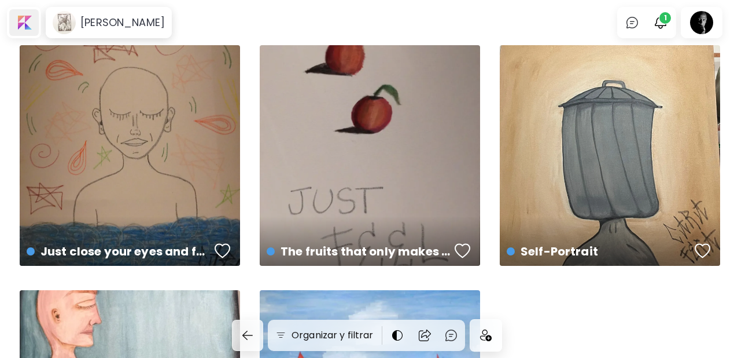
click at [21, 27] on div at bounding box center [24, 22] width 30 height 27
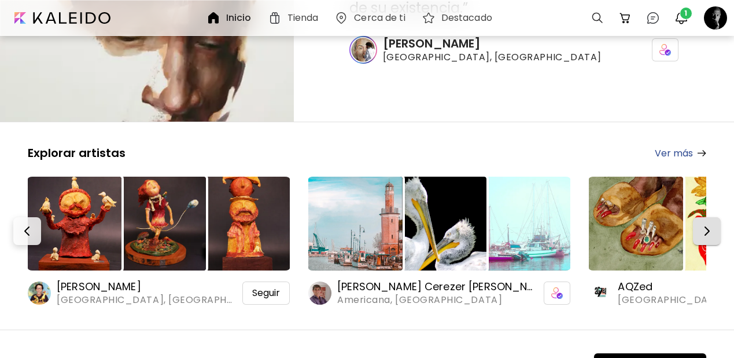
scroll to position [157, 0]
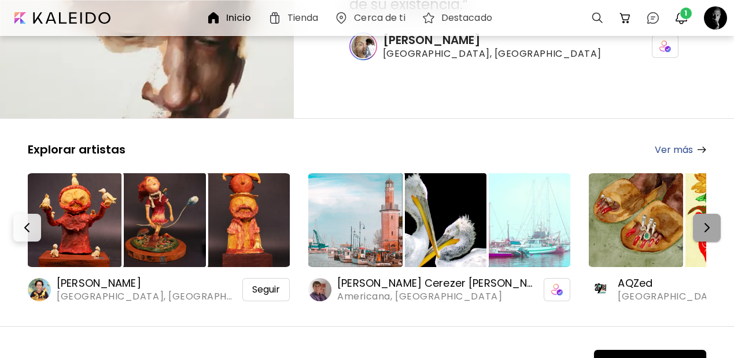
click at [710, 220] on img "button" at bounding box center [707, 227] width 14 height 14
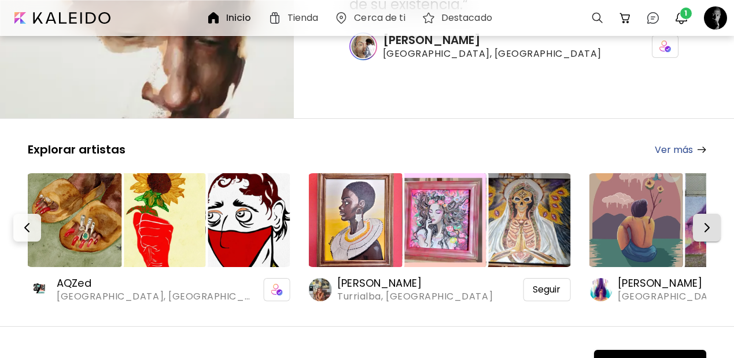
click at [710, 220] on img "button" at bounding box center [707, 227] width 14 height 14
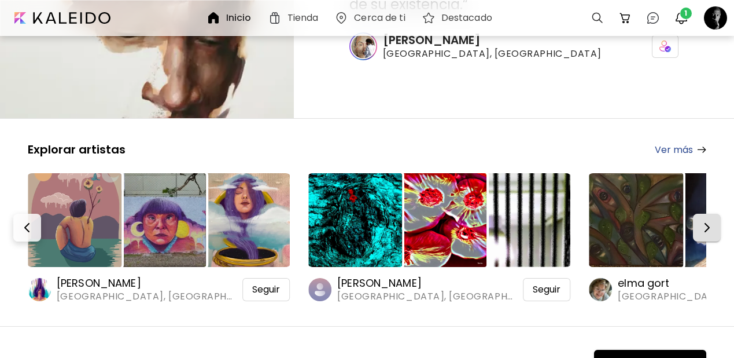
click at [710, 220] on img "button" at bounding box center [707, 227] width 14 height 14
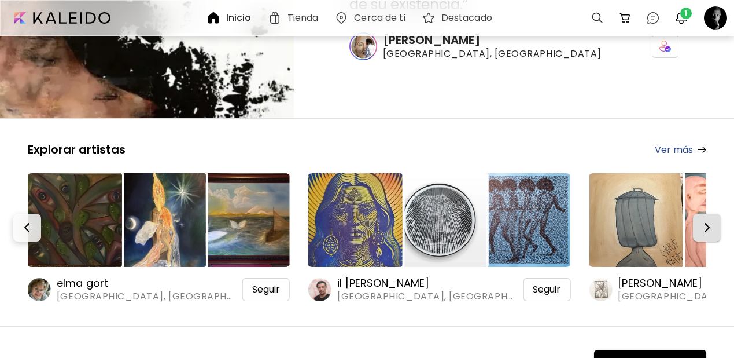
click at [710, 220] on img "button" at bounding box center [707, 227] width 14 height 14
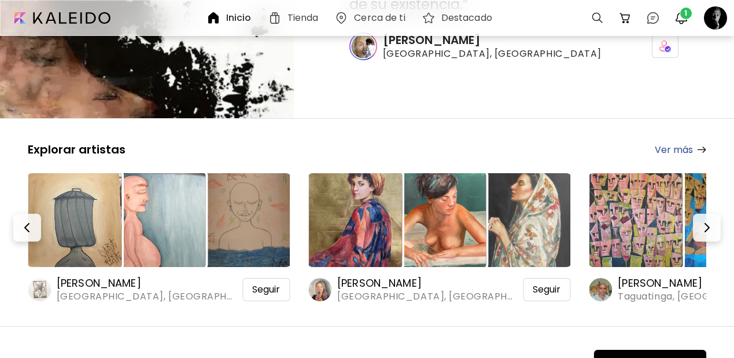
click at [357, 183] on img at bounding box center [355, 220] width 94 height 94
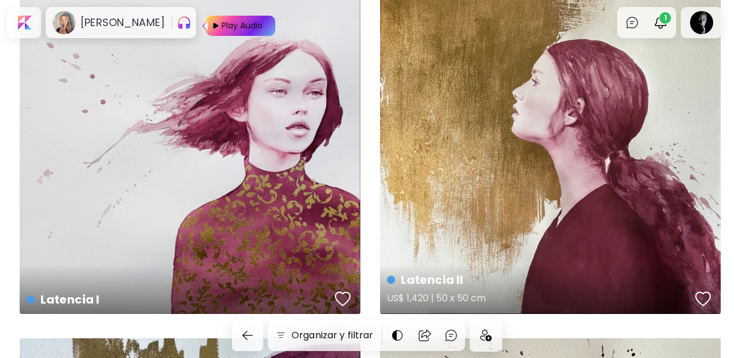
scroll to position [72, 0]
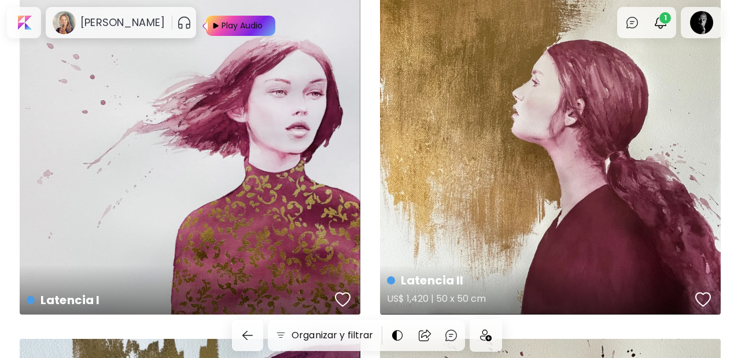
drag, startPoint x: 341, startPoint y: 292, endPoint x: 396, endPoint y: 261, distance: 63.0
click at [340, 292] on div "button" at bounding box center [343, 299] width 16 height 17
click at [707, 294] on div "button" at bounding box center [704, 299] width 16 height 17
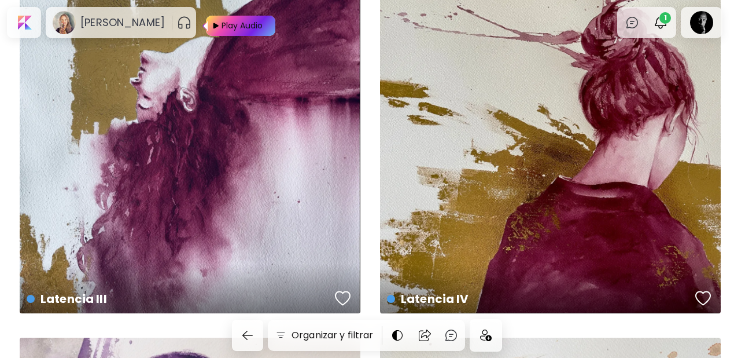
scroll to position [447, 0]
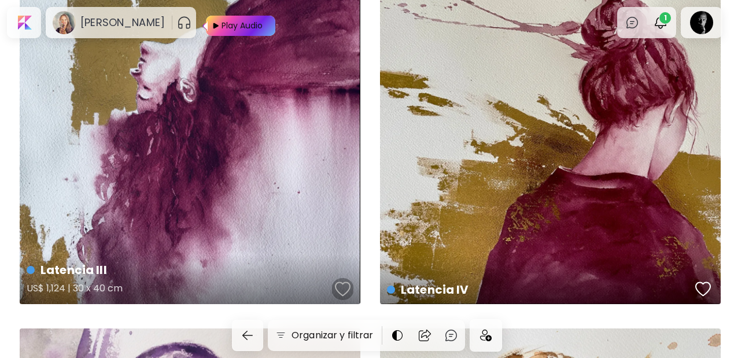
click at [341, 282] on div "button" at bounding box center [343, 288] width 16 height 17
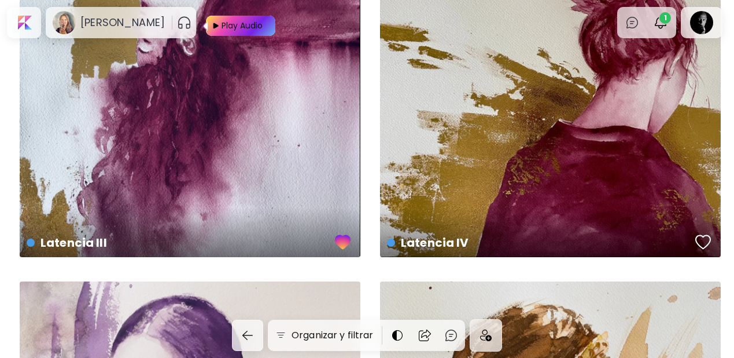
scroll to position [508, 0]
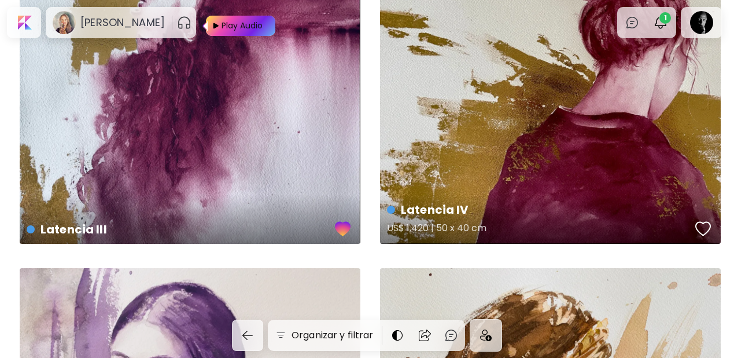
click at [700, 227] on div "button" at bounding box center [704, 228] width 16 height 17
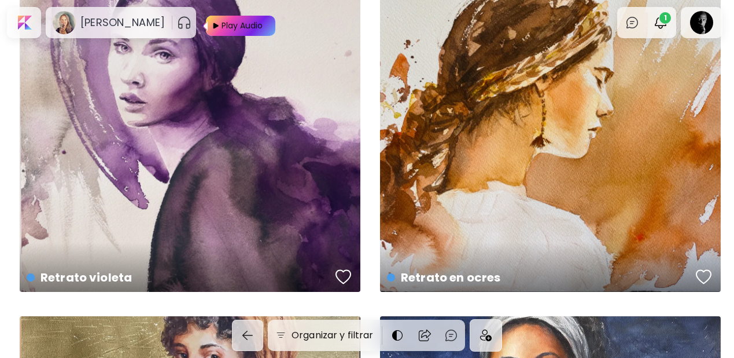
scroll to position [830, 0]
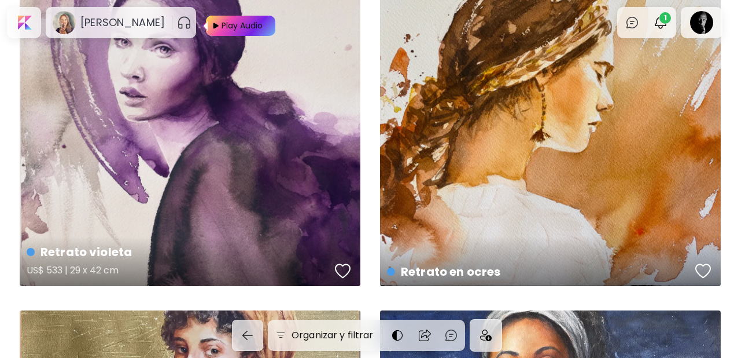
click at [337, 272] on div "button" at bounding box center [343, 270] width 16 height 17
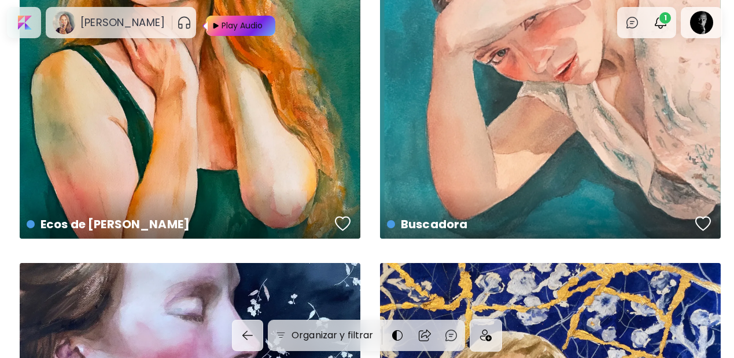
scroll to position [2381, 0]
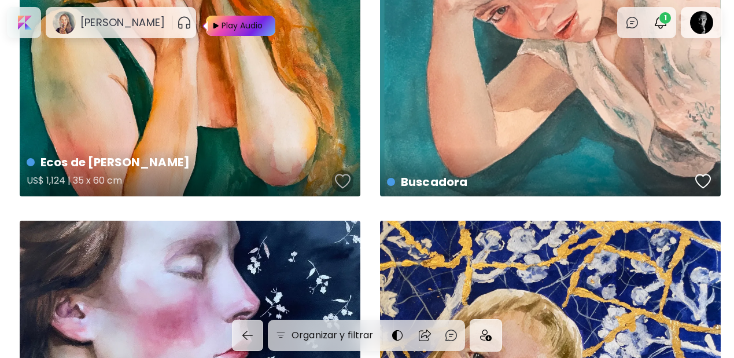
click at [341, 175] on div "button" at bounding box center [343, 180] width 16 height 17
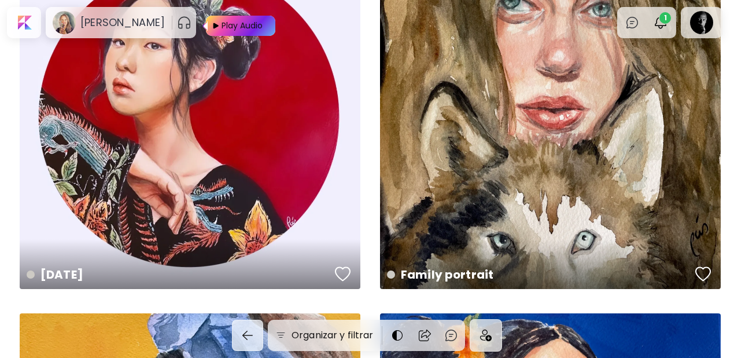
scroll to position [4480, 0]
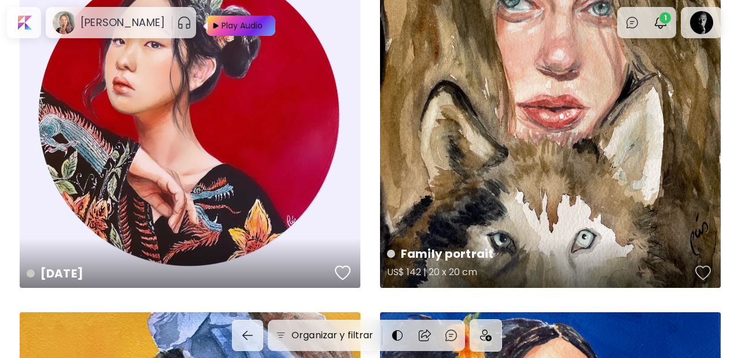
click at [700, 271] on div "button" at bounding box center [704, 272] width 16 height 17
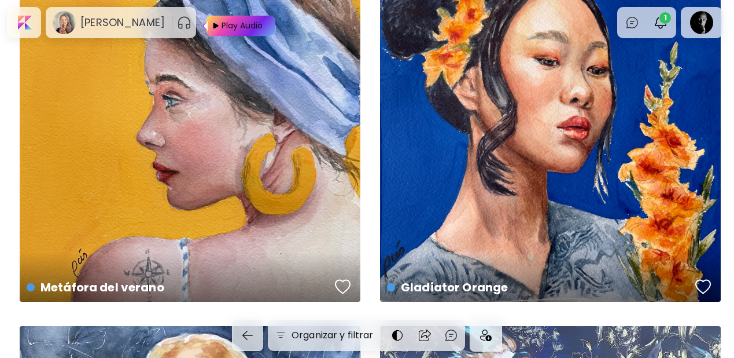
scroll to position [4844, 0]
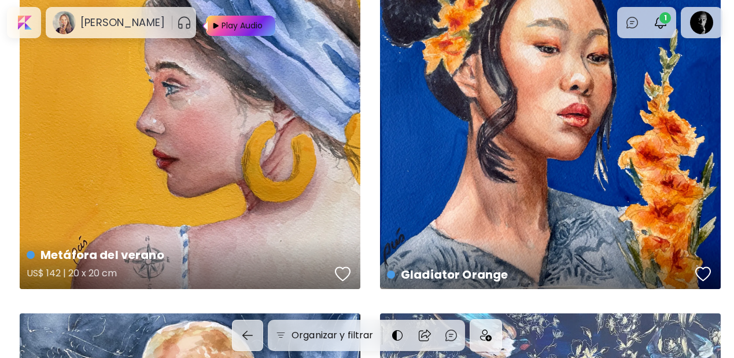
click at [341, 273] on div "button" at bounding box center [343, 273] width 16 height 17
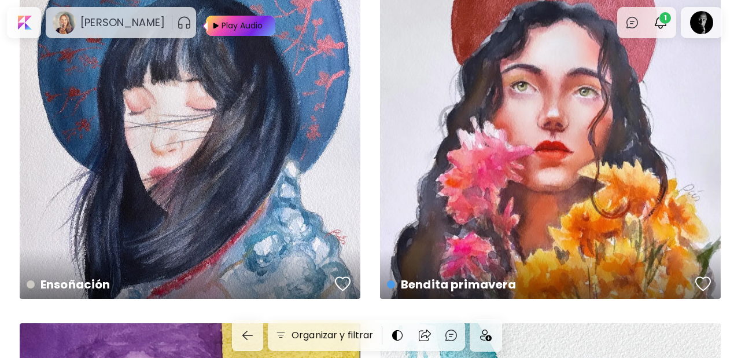
scroll to position [5926, 0]
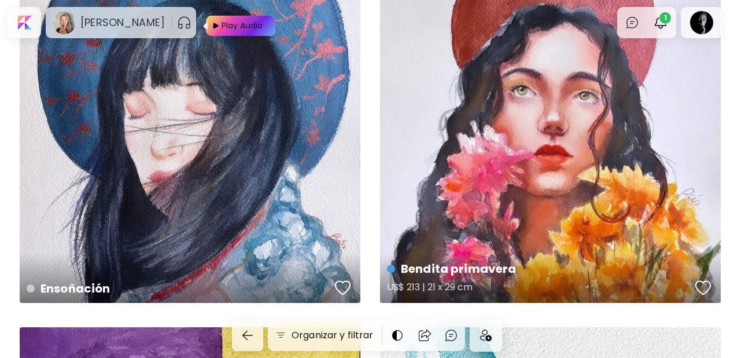
click at [703, 289] on div "button" at bounding box center [704, 287] width 16 height 17
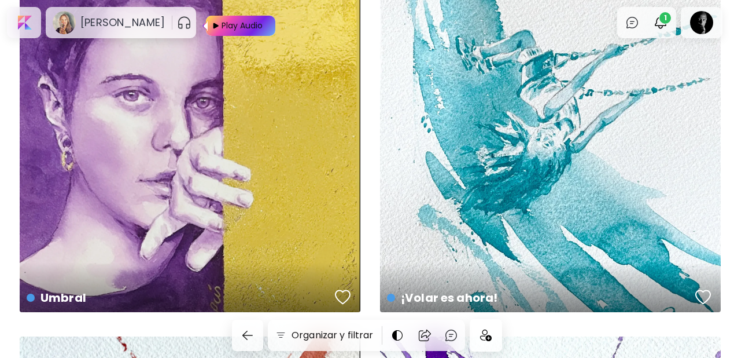
scroll to position [6281, 0]
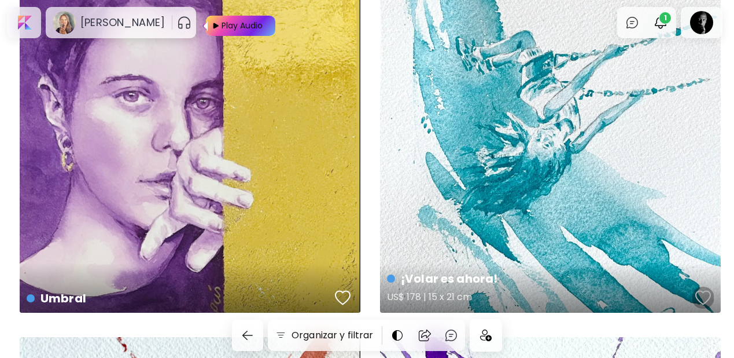
drag, startPoint x: 700, startPoint y: 296, endPoint x: 686, endPoint y: 287, distance: 15.9
click at [700, 295] on div "button" at bounding box center [704, 297] width 16 height 17
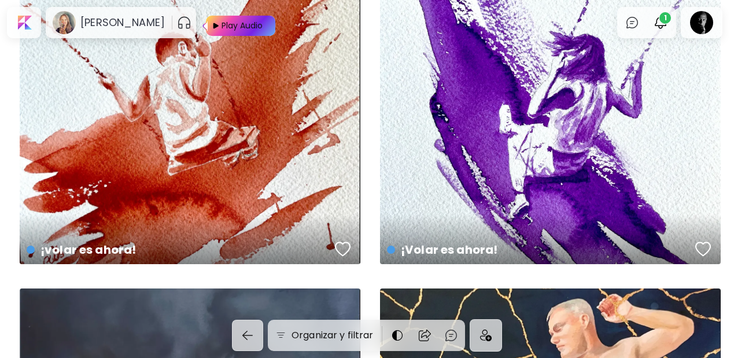
scroll to position [6696, 0]
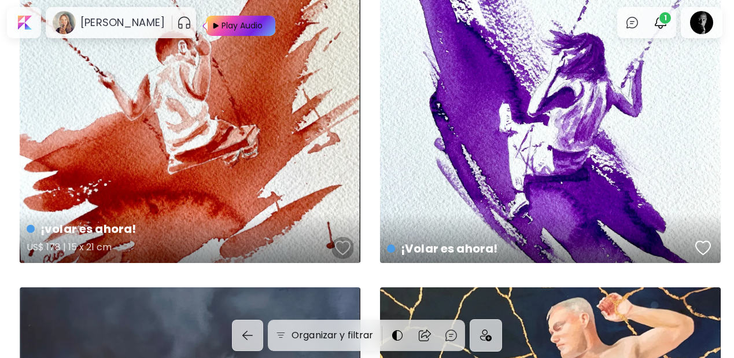
click at [343, 244] on div "button" at bounding box center [343, 247] width 16 height 17
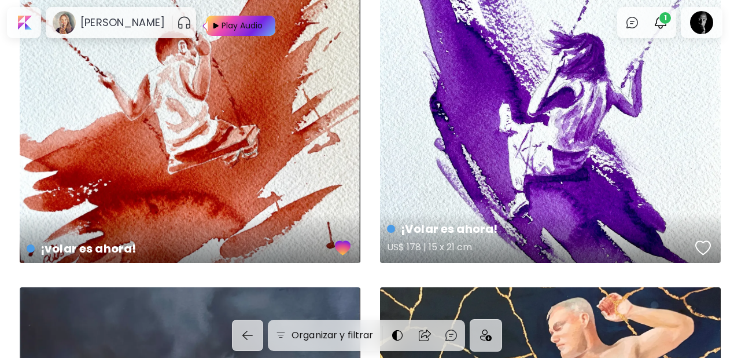
click at [707, 247] on div "button" at bounding box center [704, 247] width 16 height 17
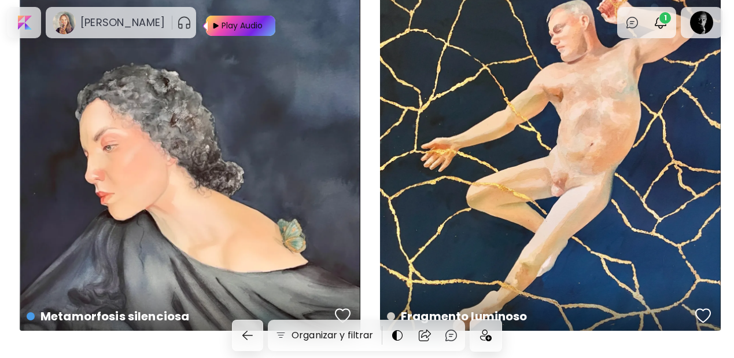
scroll to position [7030, 0]
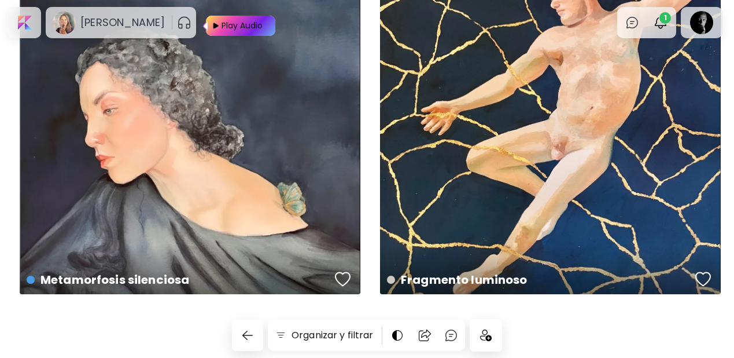
click at [490, 337] on img at bounding box center [486, 335] width 12 height 12
click at [24, 21] on div at bounding box center [24, 22] width 30 height 27
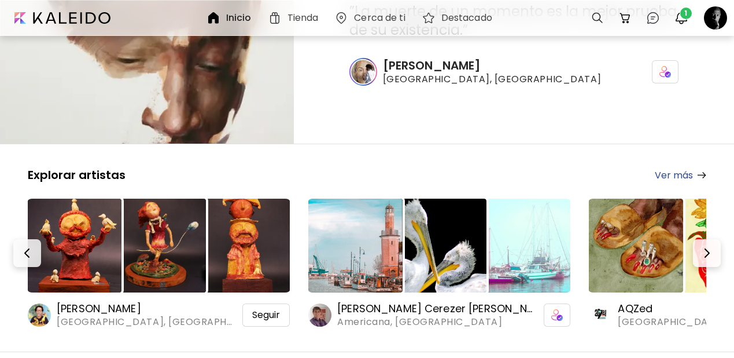
scroll to position [137, 0]
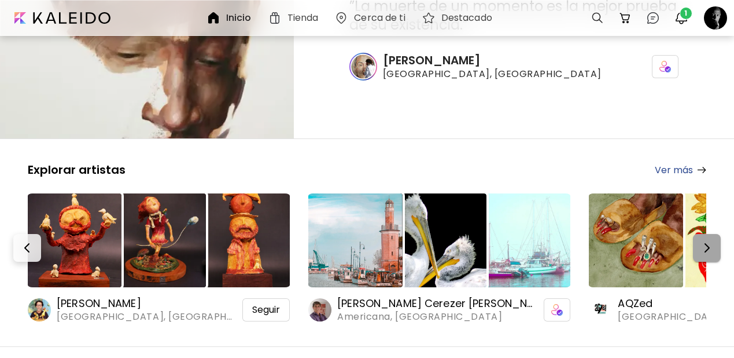
click at [704, 234] on button "button" at bounding box center [707, 248] width 28 height 28
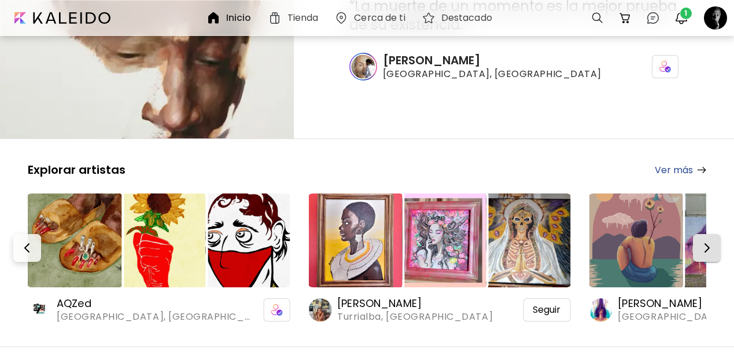
click at [704, 234] on button "button" at bounding box center [707, 248] width 28 height 28
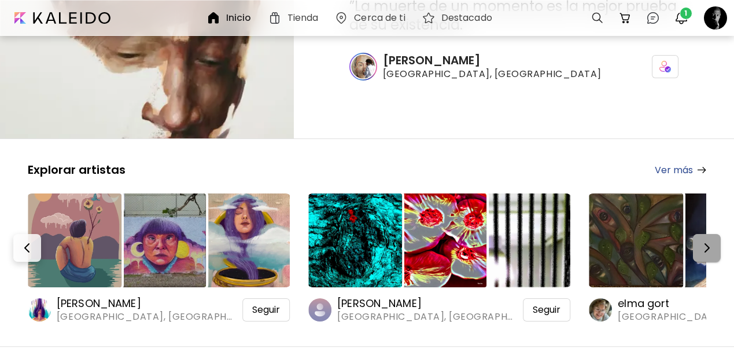
click at [704, 234] on button "button" at bounding box center [707, 248] width 28 height 28
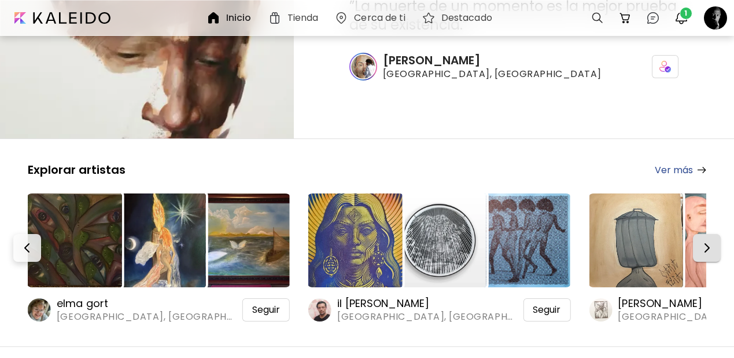
click at [704, 234] on button "button" at bounding box center [707, 248] width 28 height 28
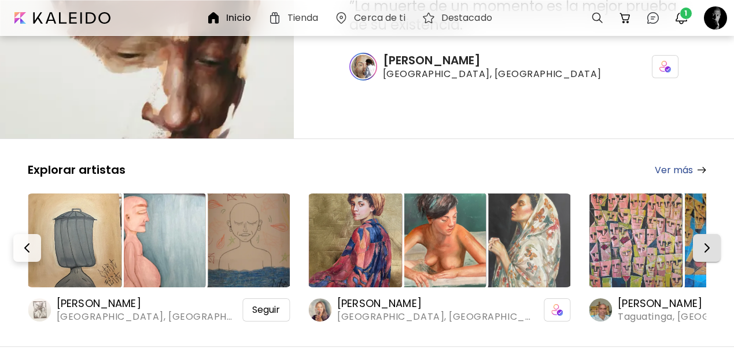
click at [704, 234] on button "button" at bounding box center [707, 248] width 28 height 28
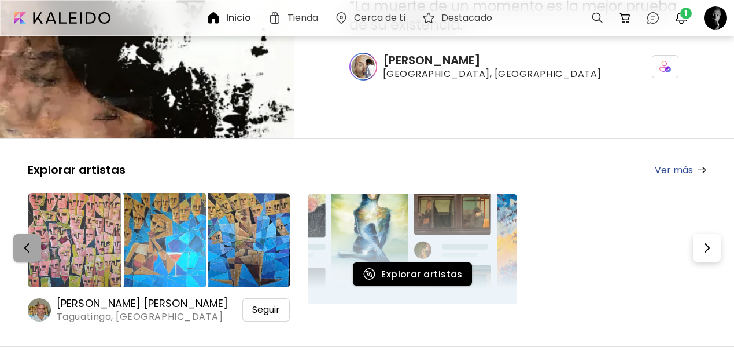
click at [30, 241] on img "button" at bounding box center [27, 248] width 14 height 14
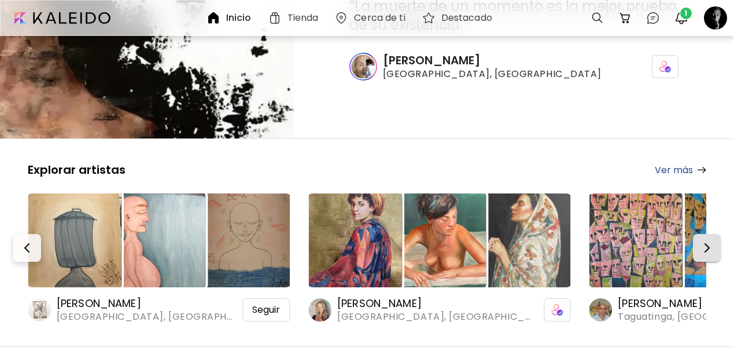
click at [708, 241] on img "button" at bounding box center [707, 248] width 14 height 14
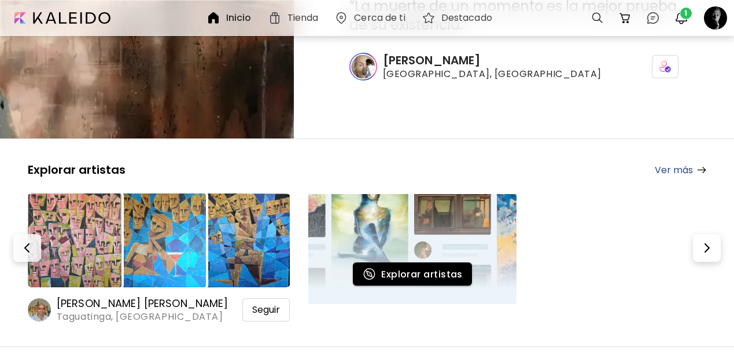
click at [152, 209] on img at bounding box center [159, 240] width 94 height 94
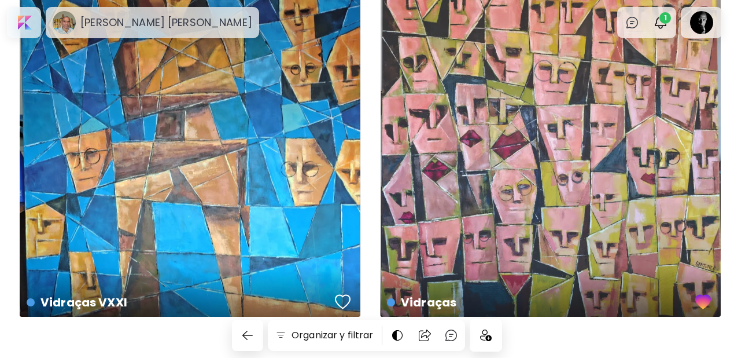
scroll to position [1918, 0]
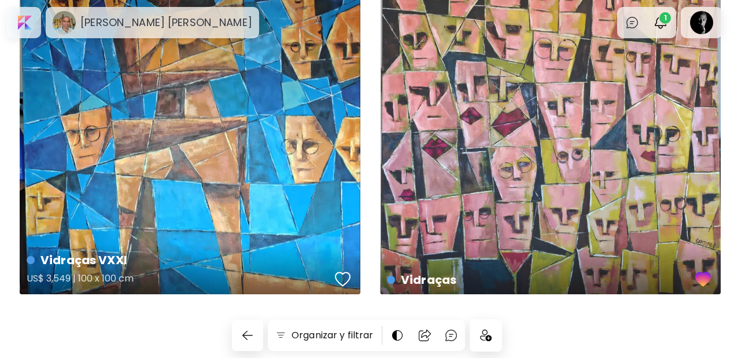
click at [344, 283] on div "button" at bounding box center [343, 278] width 16 height 17
drag, startPoint x: 493, startPoint y: 339, endPoint x: 549, endPoint y: 299, distance: 68.6
click at [492, 339] on img at bounding box center [486, 335] width 12 height 12
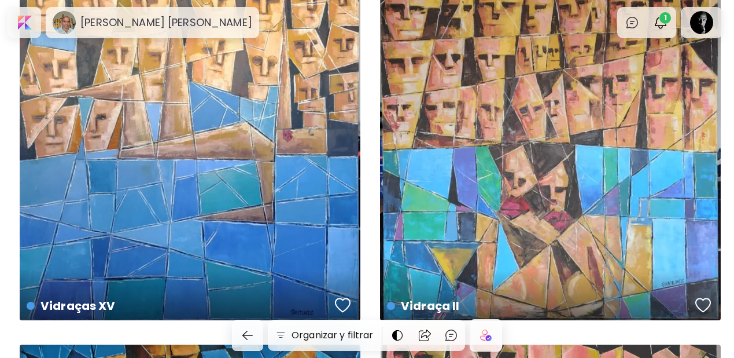
scroll to position [1538, 0]
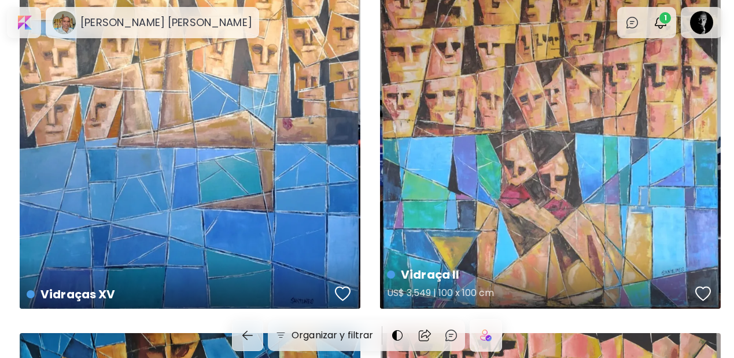
drag, startPoint x: 703, startPoint y: 292, endPoint x: 692, endPoint y: 277, distance: 18.3
click at [703, 292] on div "button" at bounding box center [704, 293] width 16 height 17
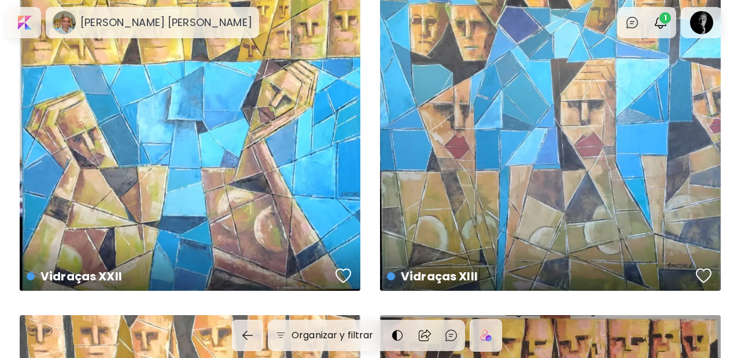
scroll to position [1209, 0]
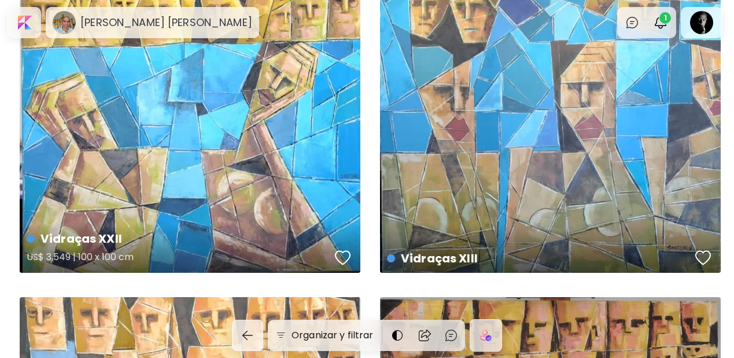
click at [344, 262] on div "button" at bounding box center [343, 257] width 16 height 17
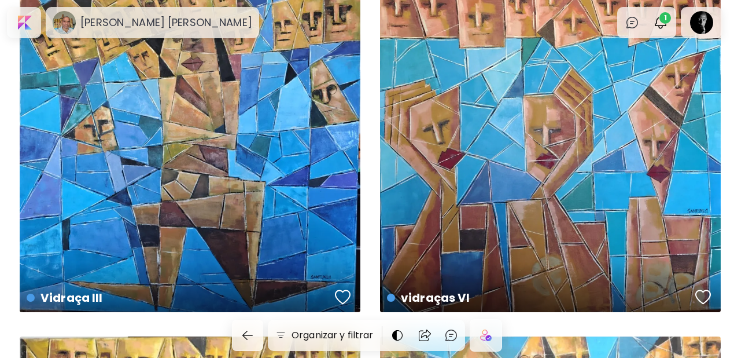
scroll to position [805, 0]
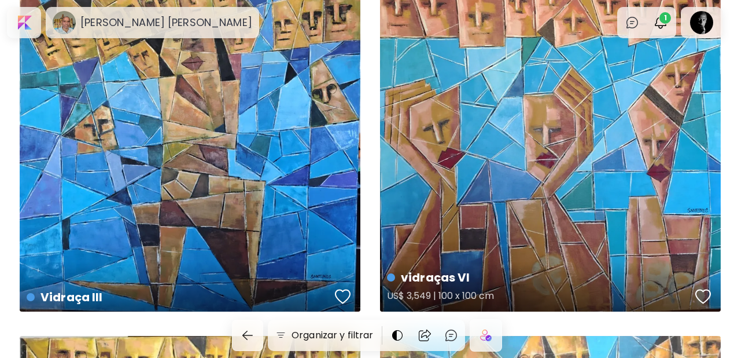
click at [704, 300] on div "button" at bounding box center [704, 296] width 16 height 17
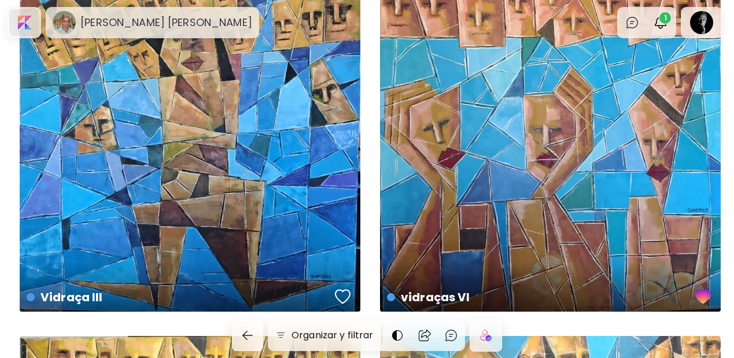
click at [20, 24] on div at bounding box center [24, 22] width 30 height 27
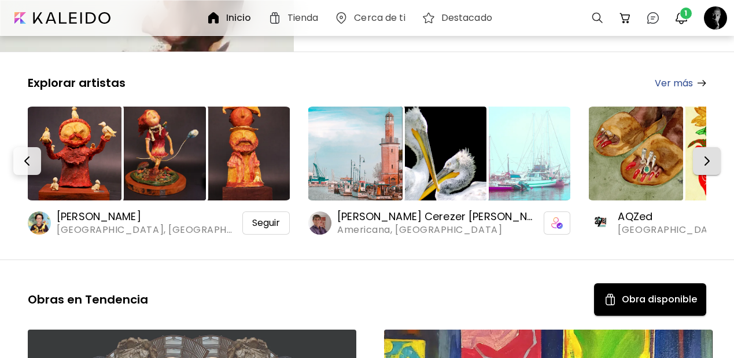
scroll to position [186, 0]
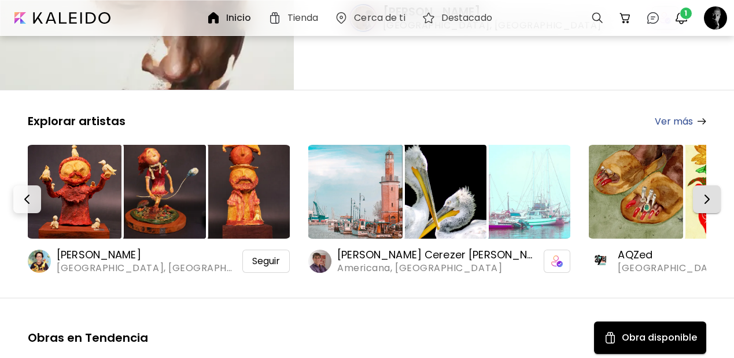
click at [711, 192] on img "button" at bounding box center [707, 199] width 14 height 14
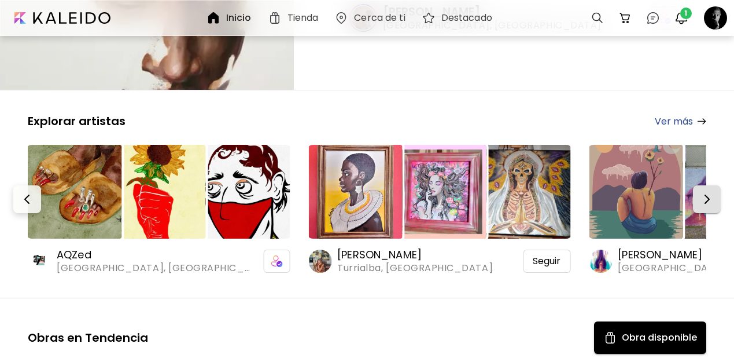
click at [711, 192] on img "button" at bounding box center [707, 199] width 14 height 14
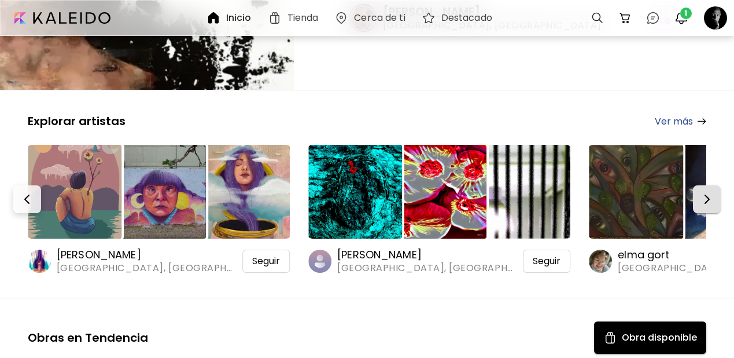
click at [711, 192] on img "button" at bounding box center [707, 199] width 14 height 14
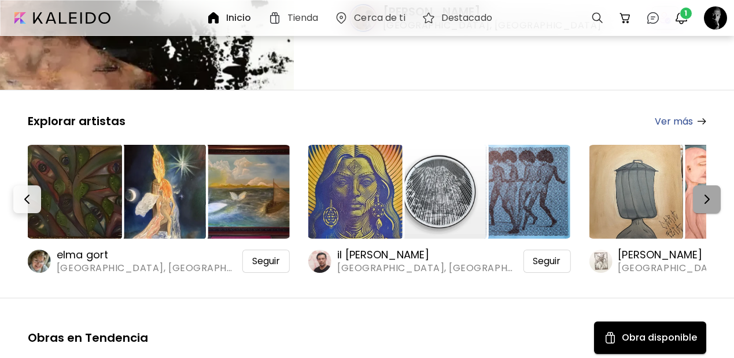
click at [711, 192] on img "button" at bounding box center [707, 199] width 14 height 14
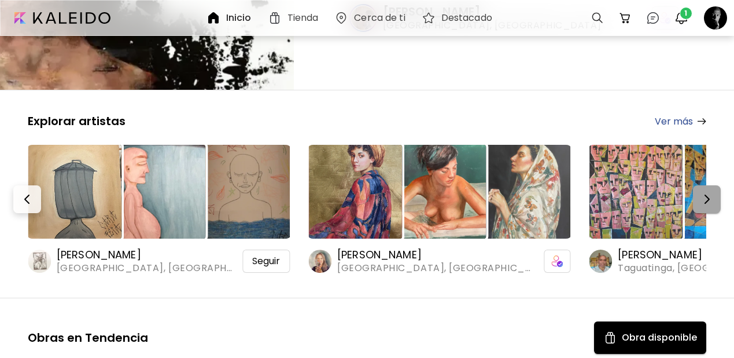
click at [711, 192] on img "button" at bounding box center [707, 199] width 14 height 14
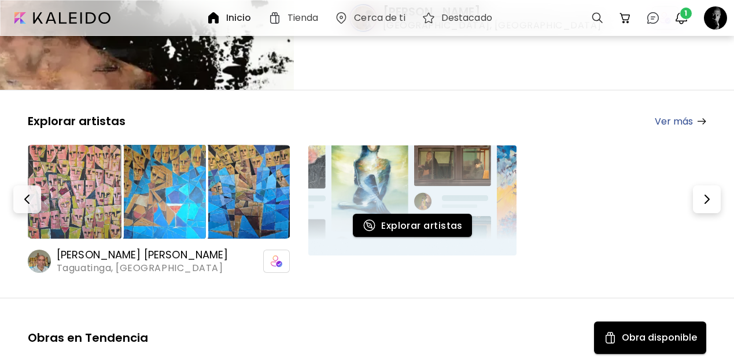
click at [674, 114] on link "Ver más" at bounding box center [681, 121] width 52 height 14
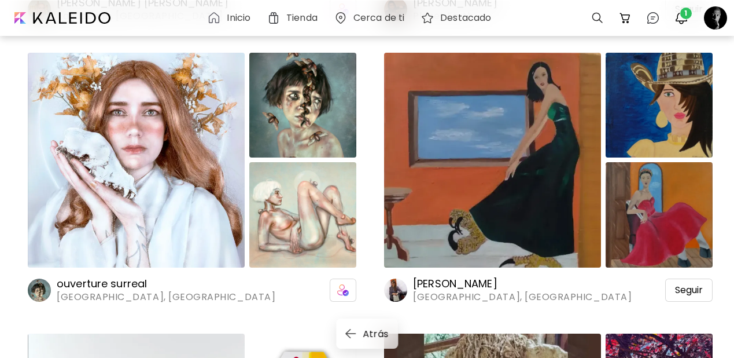
scroll to position [1749, 0]
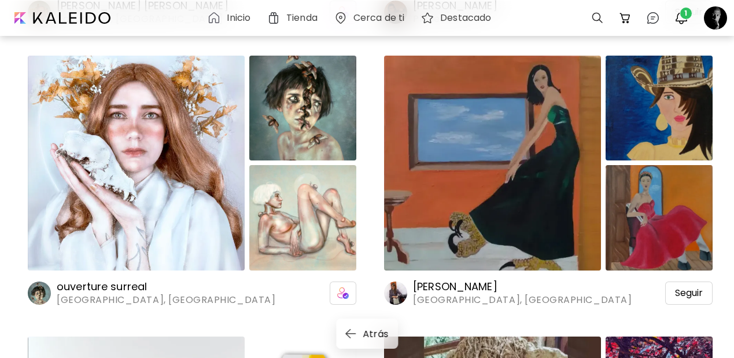
click at [535, 161] on img at bounding box center [492, 163] width 217 height 215
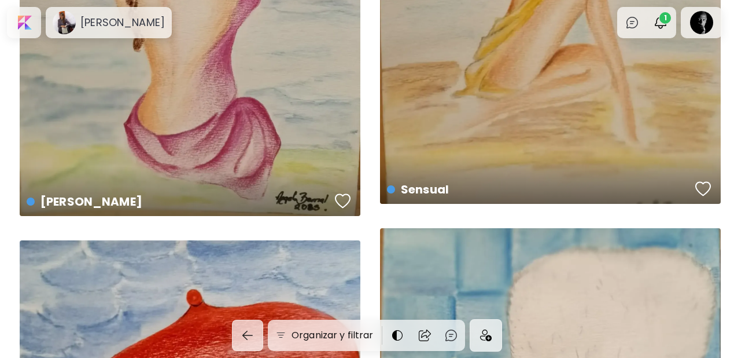
scroll to position [301, 0]
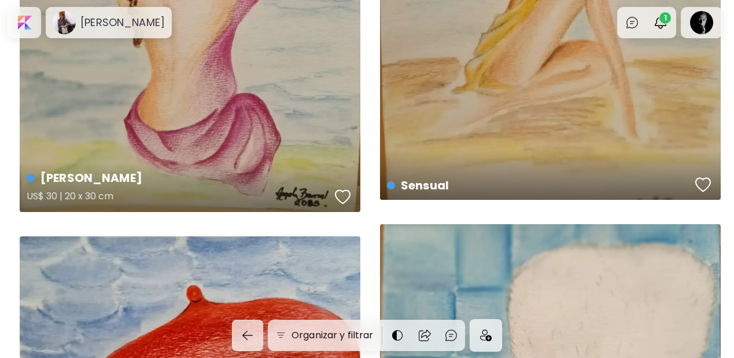
click at [348, 193] on div "button" at bounding box center [343, 196] width 16 height 17
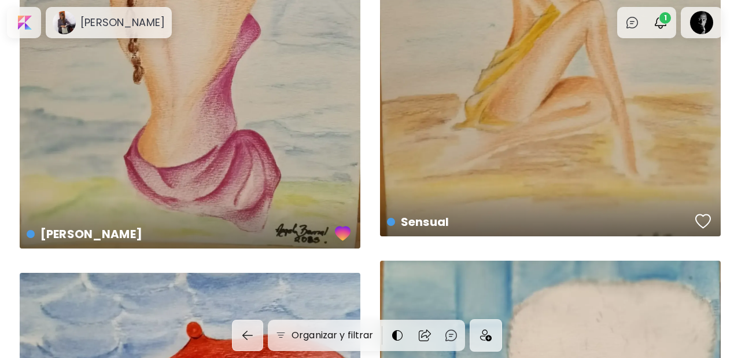
scroll to position [259, 0]
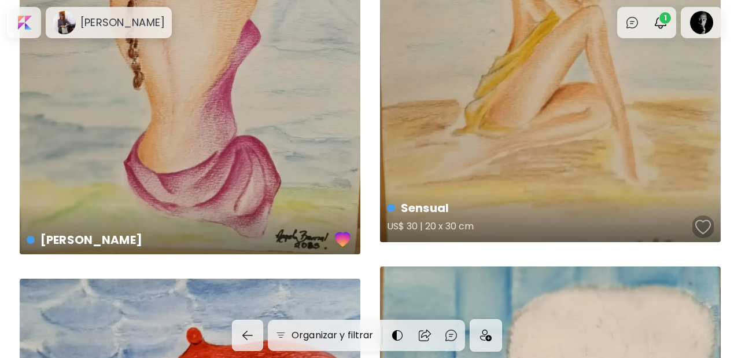
click at [707, 223] on div "button" at bounding box center [704, 226] width 16 height 17
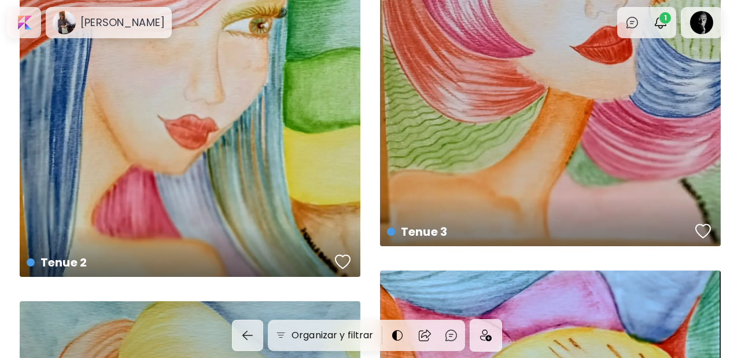
scroll to position [1722, 0]
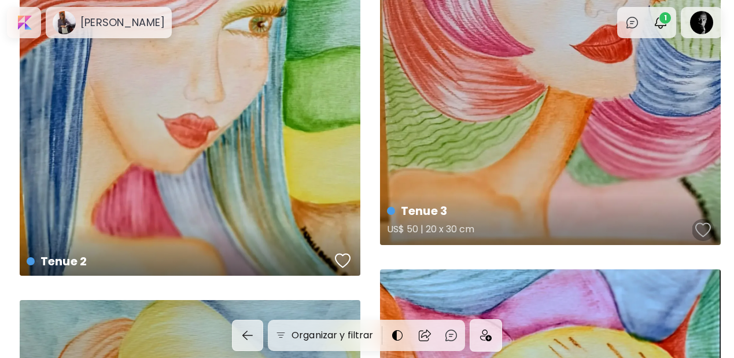
click at [697, 232] on div "button" at bounding box center [704, 229] width 16 height 17
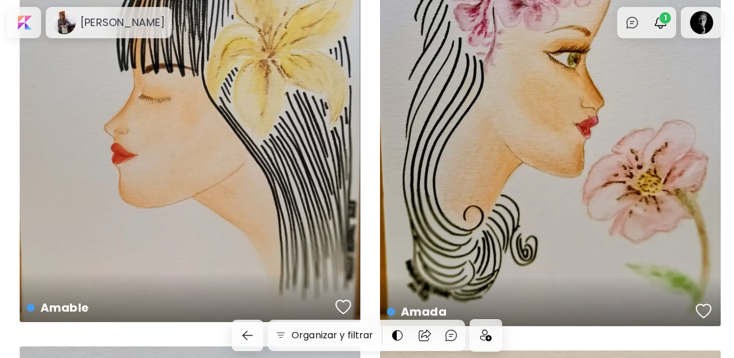
scroll to position [2646, 0]
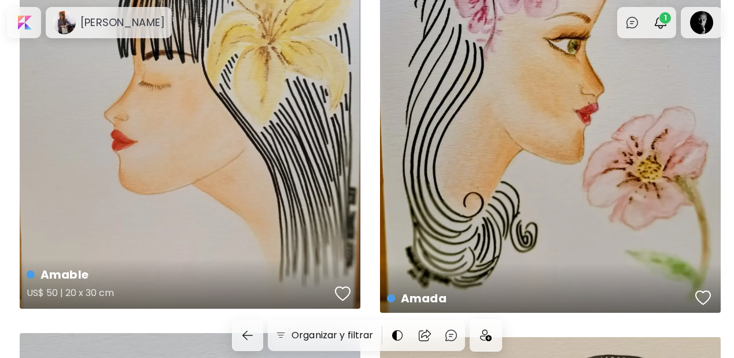
click at [347, 286] on div "button" at bounding box center [343, 293] width 16 height 17
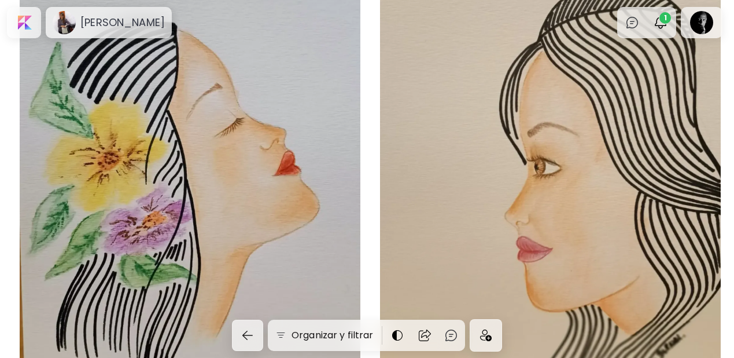
scroll to position [3018, 0]
click at [489, 336] on img at bounding box center [486, 335] width 12 height 12
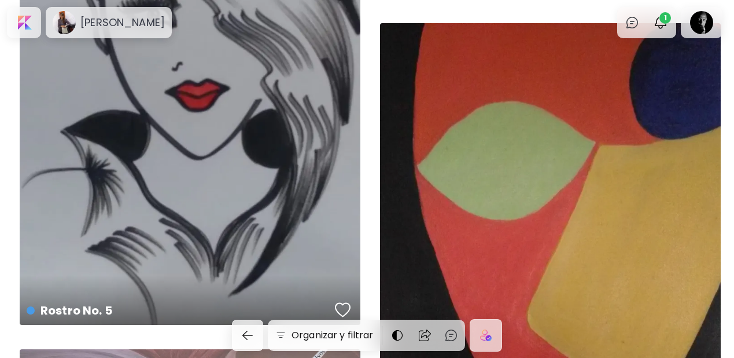
scroll to position [5044, 0]
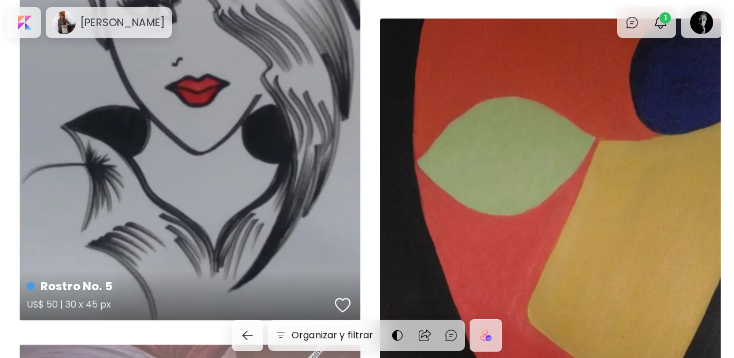
click at [340, 302] on div "button" at bounding box center [343, 304] width 16 height 17
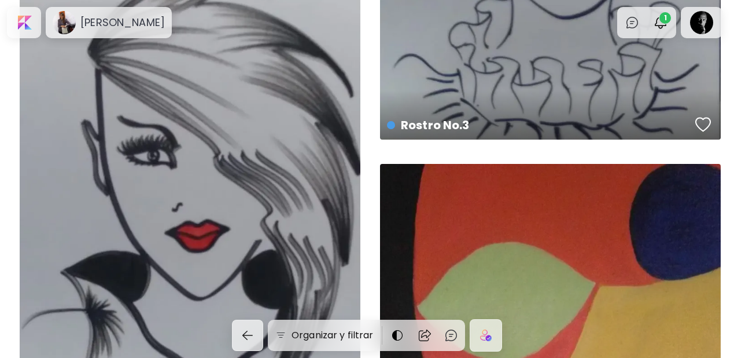
scroll to position [4871, 0]
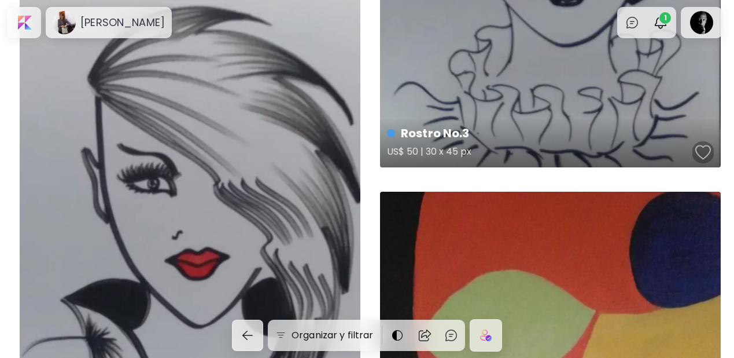
click at [707, 156] on div "button" at bounding box center [704, 152] width 16 height 17
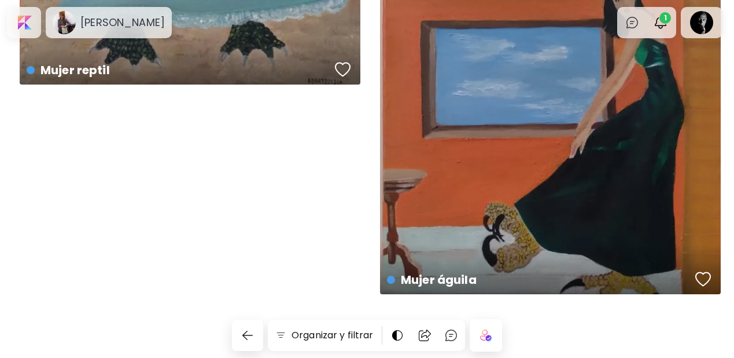
scroll to position [9777, 0]
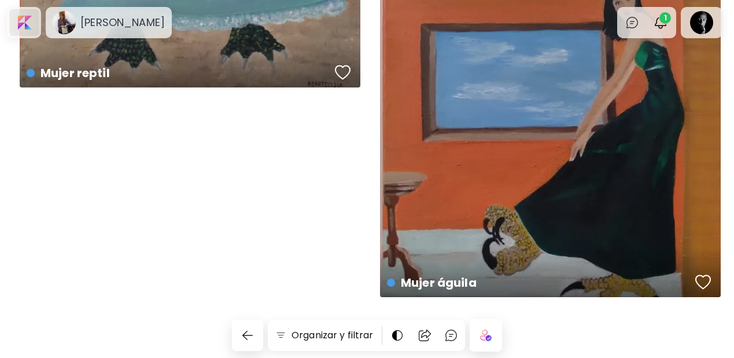
click at [31, 27] on div at bounding box center [24, 22] width 30 height 27
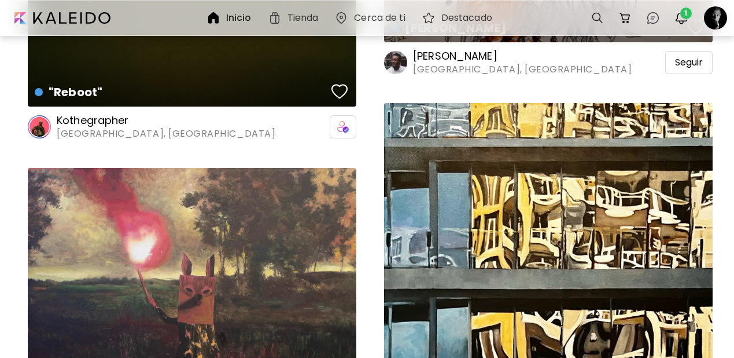
scroll to position [2047, 0]
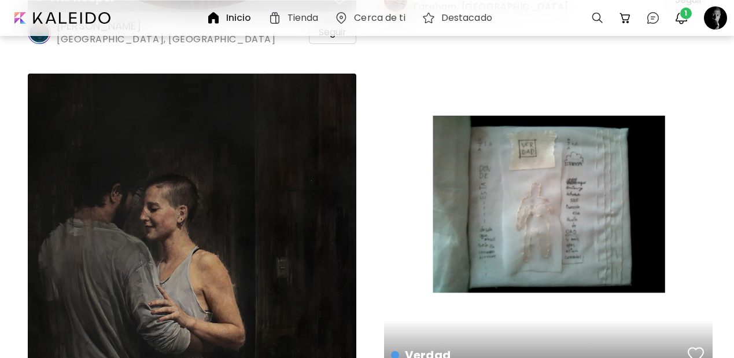
scroll to position [3910, 0]
